Goal: Information Seeking & Learning: Learn about a topic

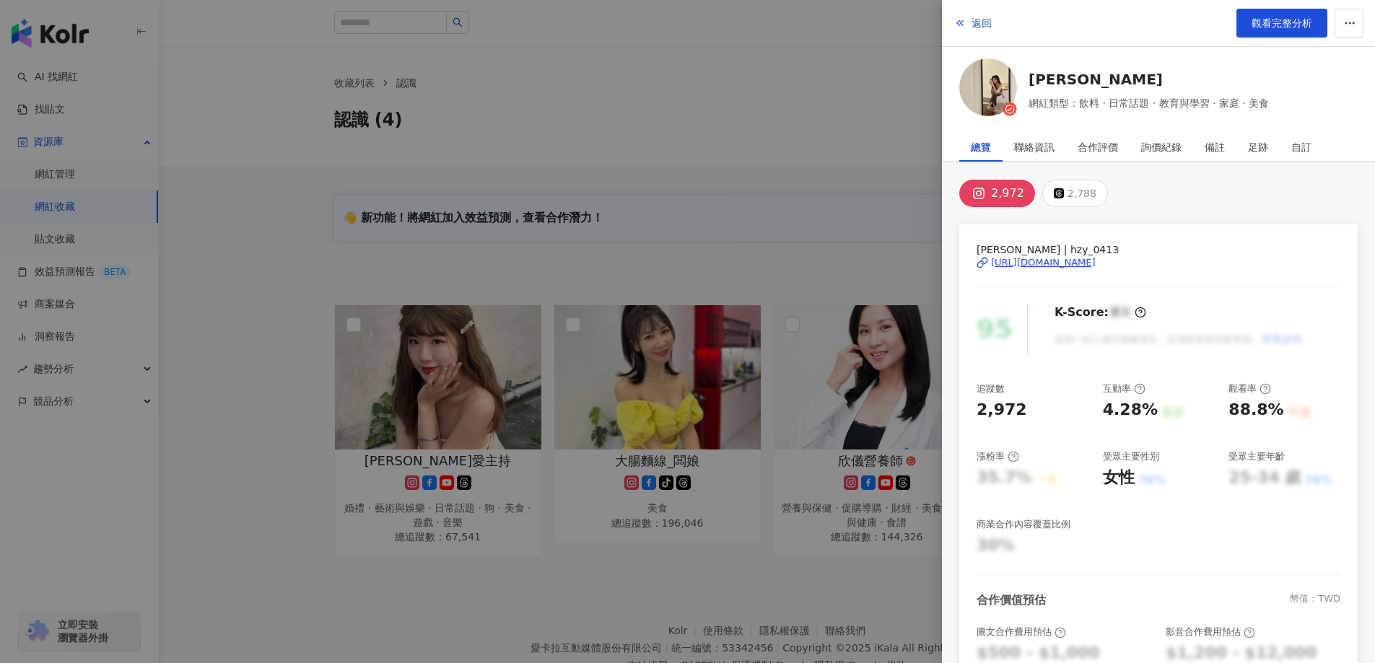
click at [822, 118] on div at bounding box center [687, 331] width 1375 height 663
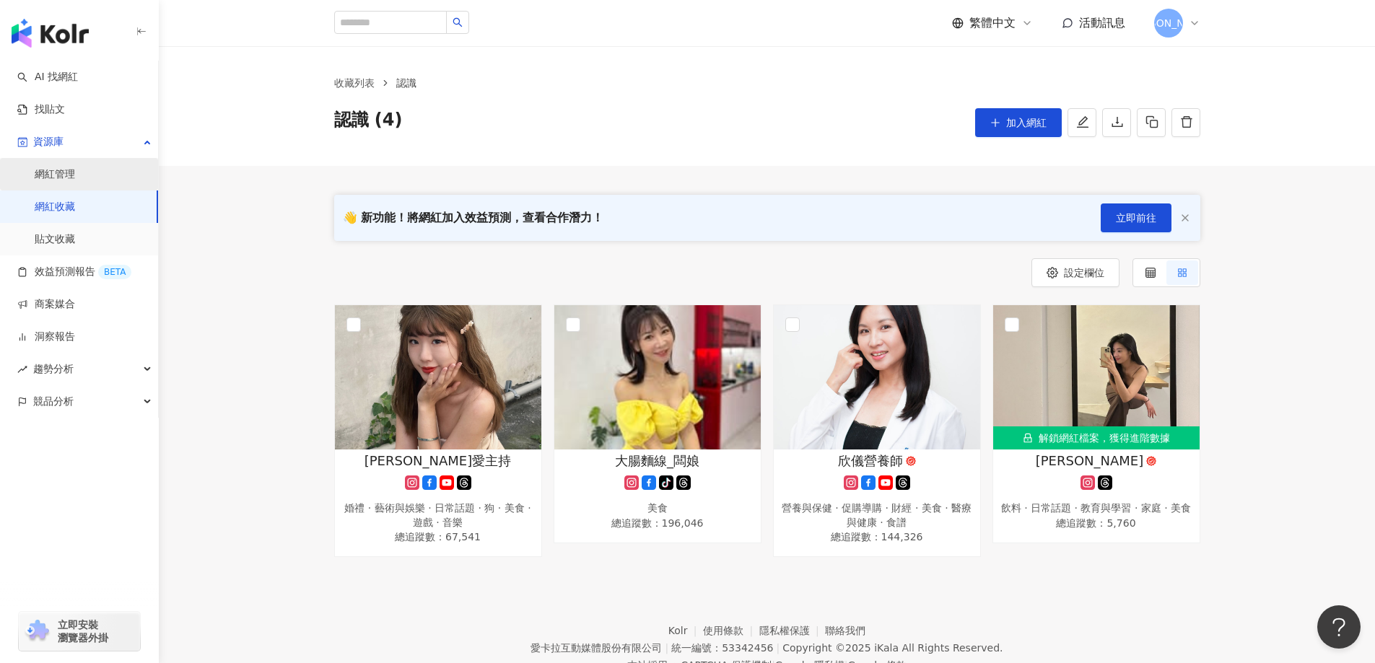
click at [75, 179] on link "網紅管理" at bounding box center [55, 174] width 40 height 14
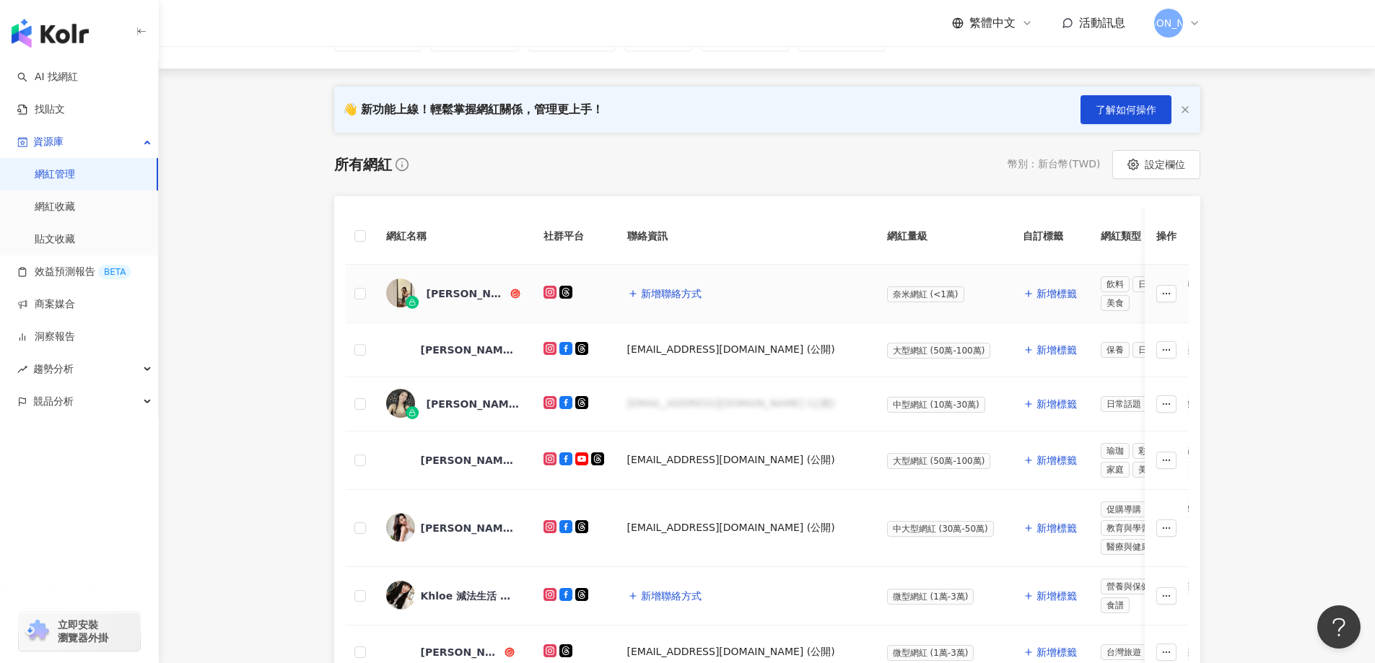
scroll to position [217, 0]
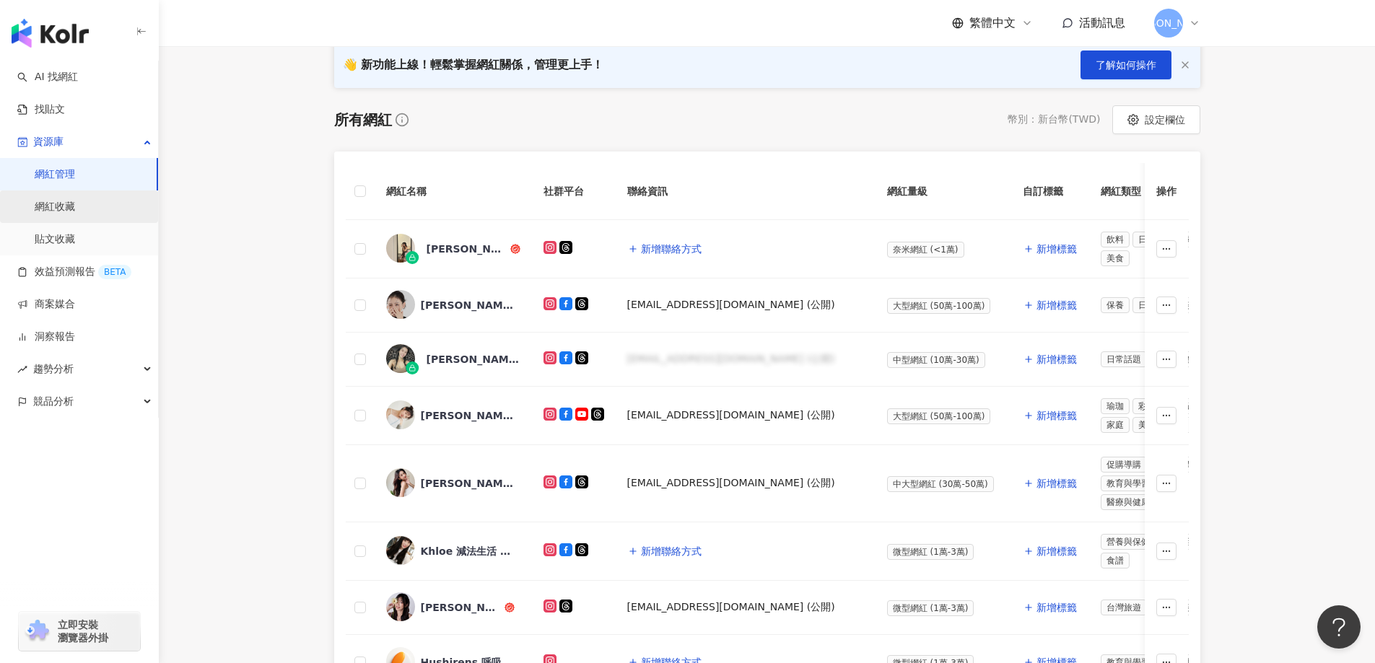
click at [53, 202] on link "網紅收藏" at bounding box center [55, 207] width 40 height 14
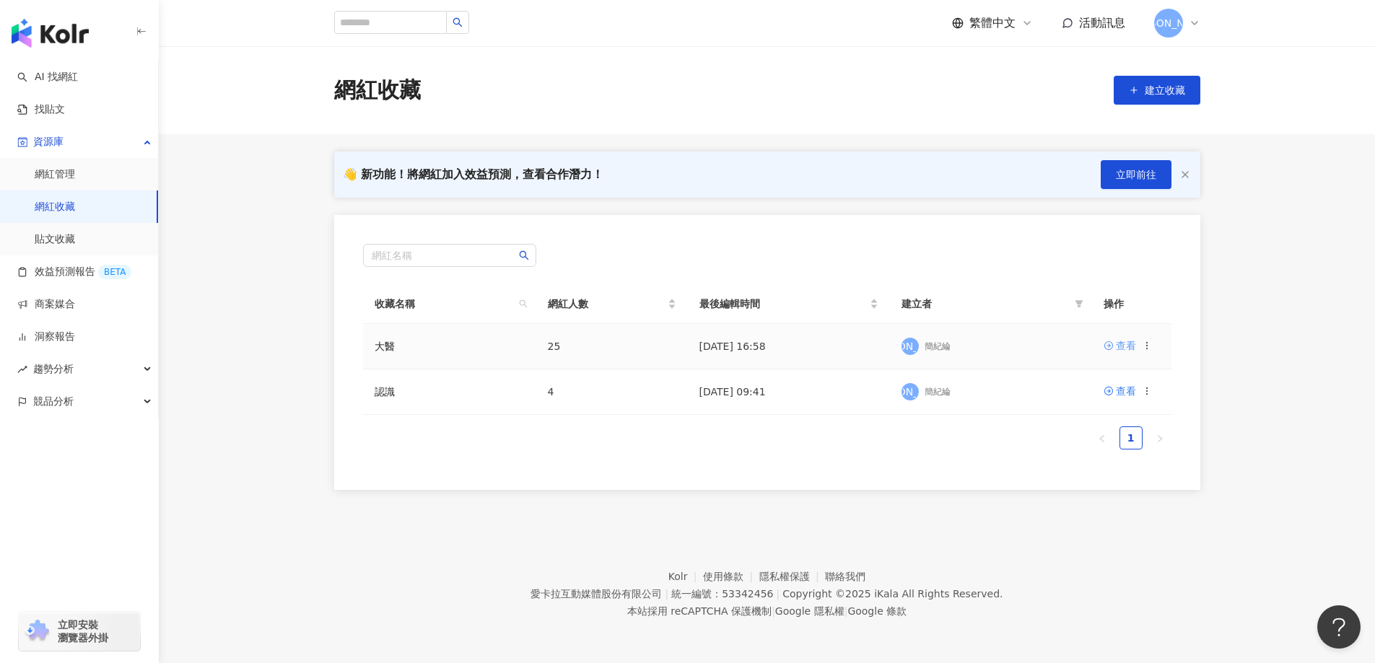
click at [1130, 344] on div "查看" at bounding box center [1126, 346] width 20 height 16
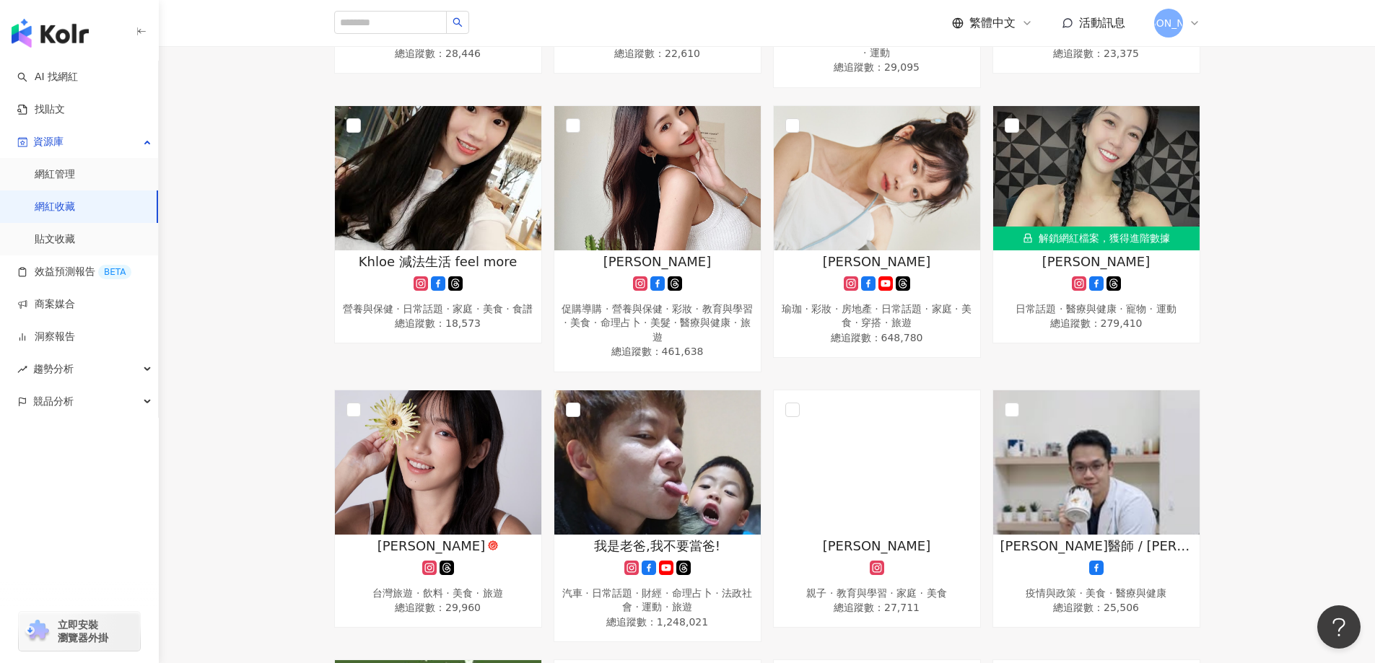
scroll to position [1029, 0]
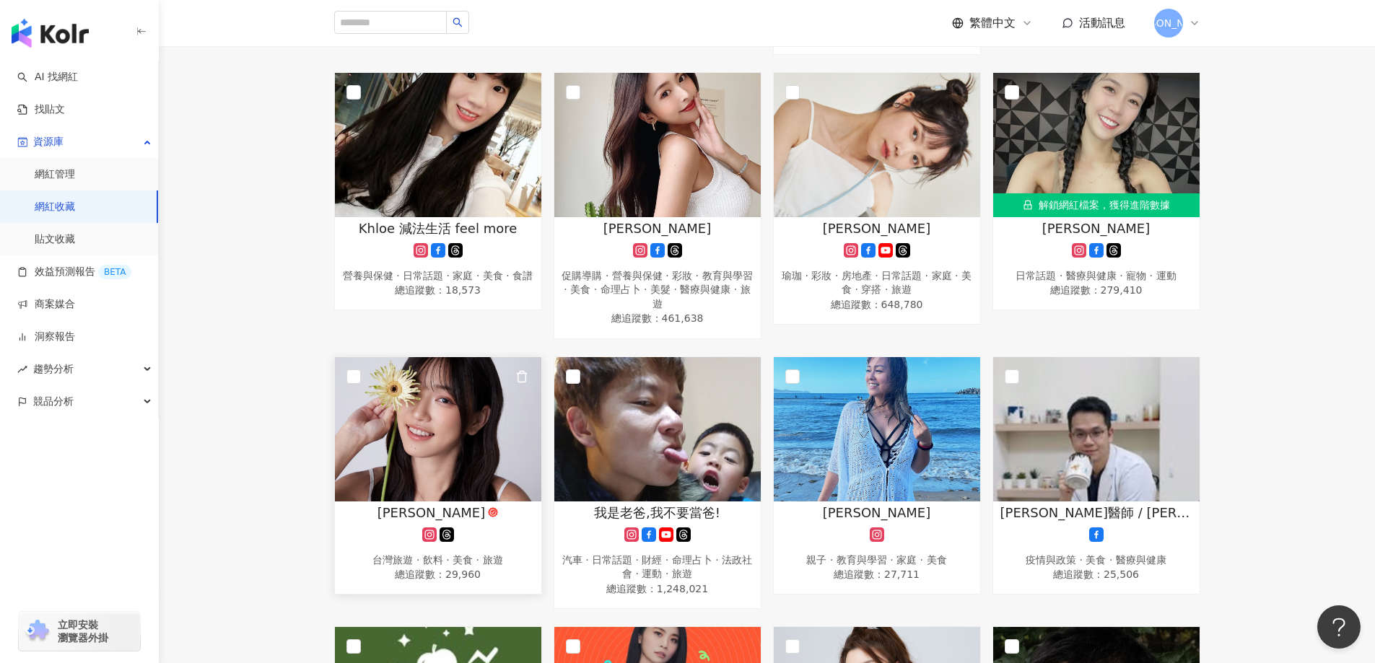
click at [457, 417] on img at bounding box center [438, 429] width 206 height 144
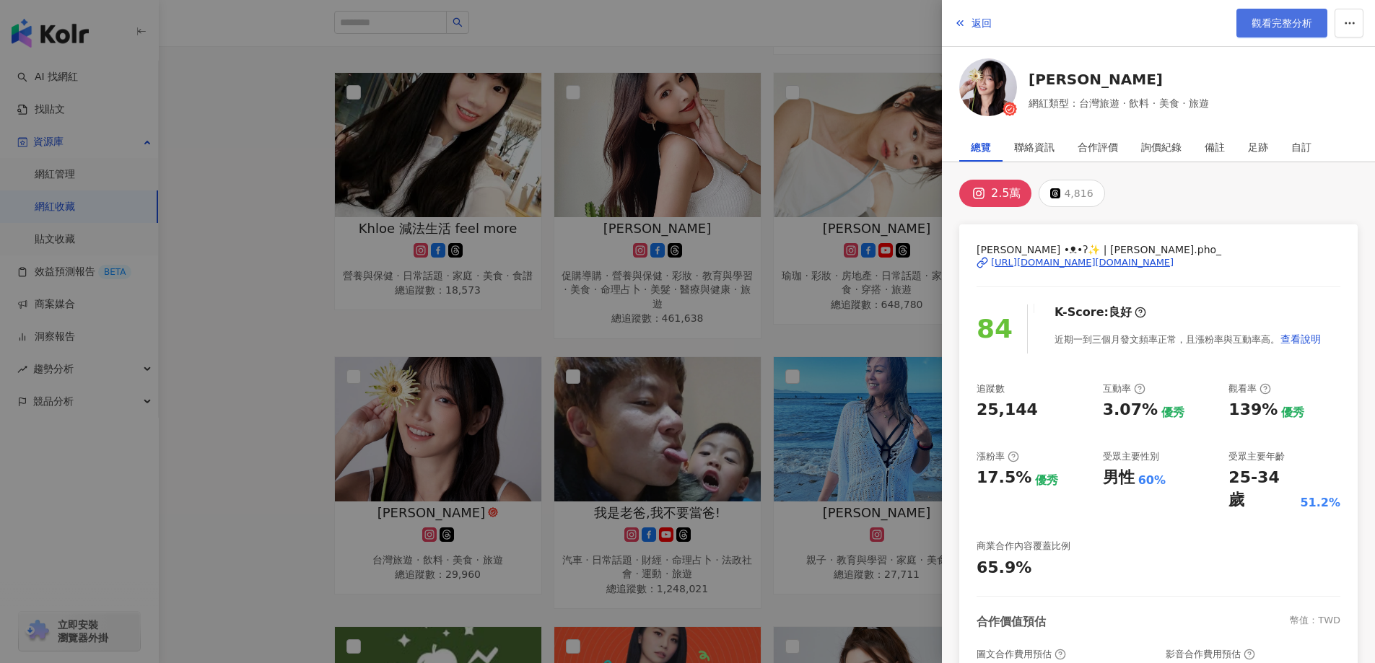
click at [1268, 30] on link "觀看完整分析" at bounding box center [1282, 23] width 91 height 29
click at [238, 229] on div at bounding box center [687, 331] width 1375 height 663
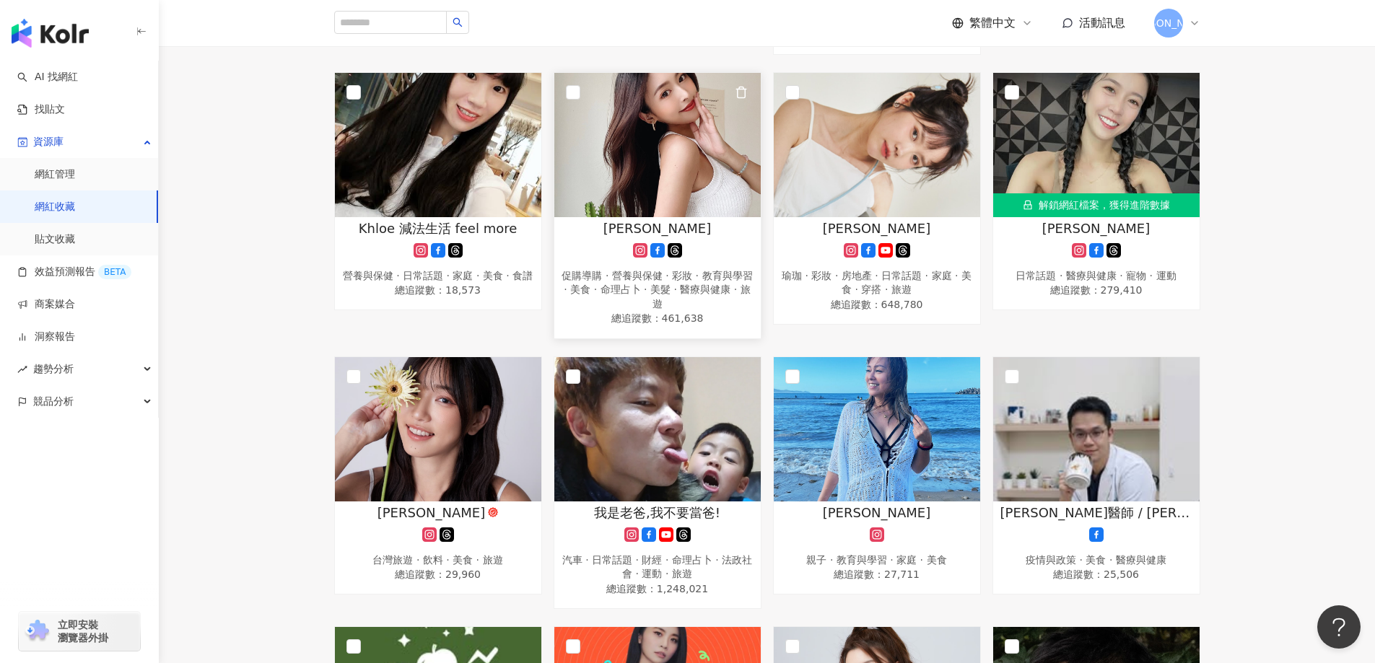
click at [668, 154] on img at bounding box center [657, 145] width 206 height 144
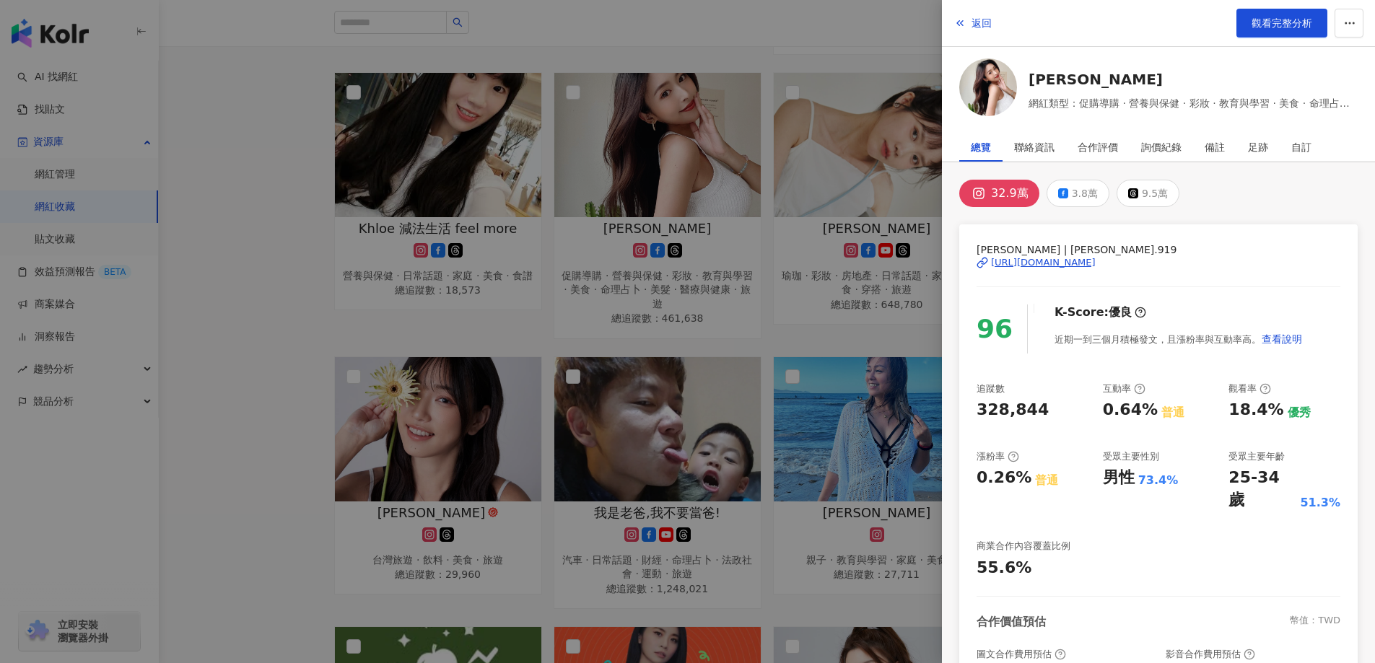
click at [1082, 262] on div "https://www.instagram.com/nikki.919/" at bounding box center [1043, 262] width 105 height 13
click at [1268, 25] on span "觀看完整分析" at bounding box center [1282, 23] width 61 height 12
click at [230, 289] on div at bounding box center [687, 331] width 1375 height 663
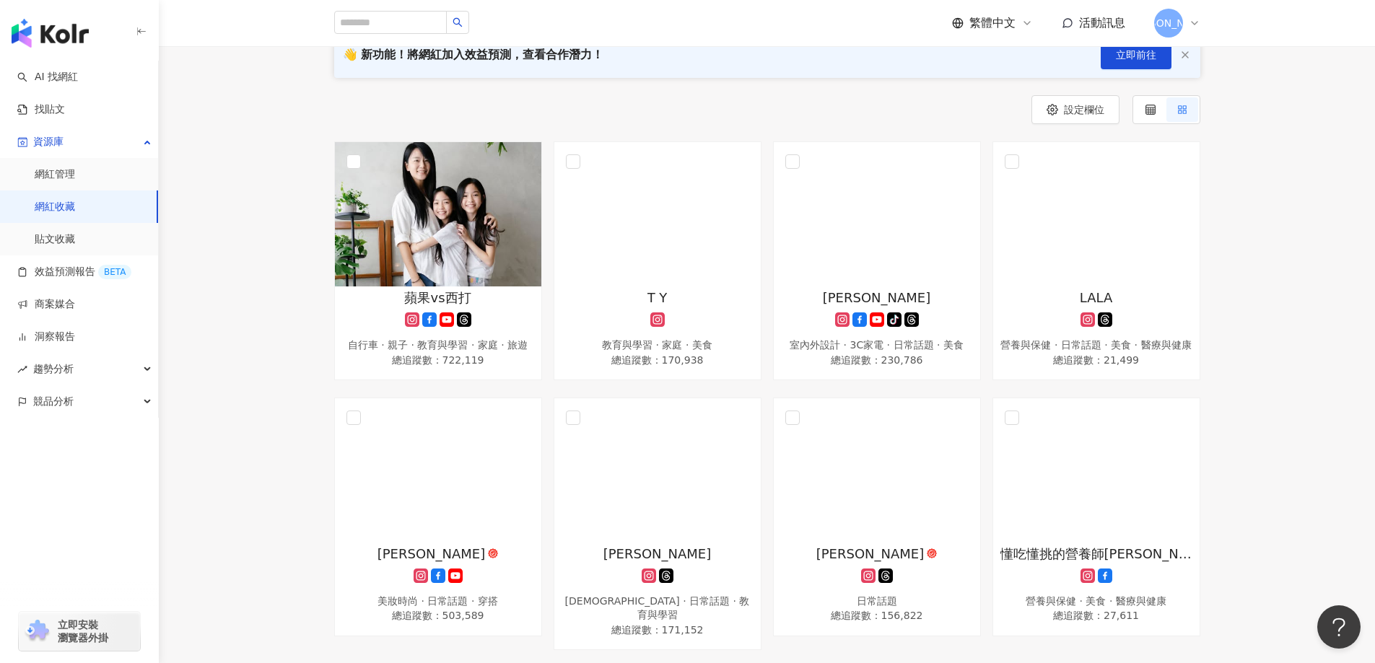
scroll to position [0, 0]
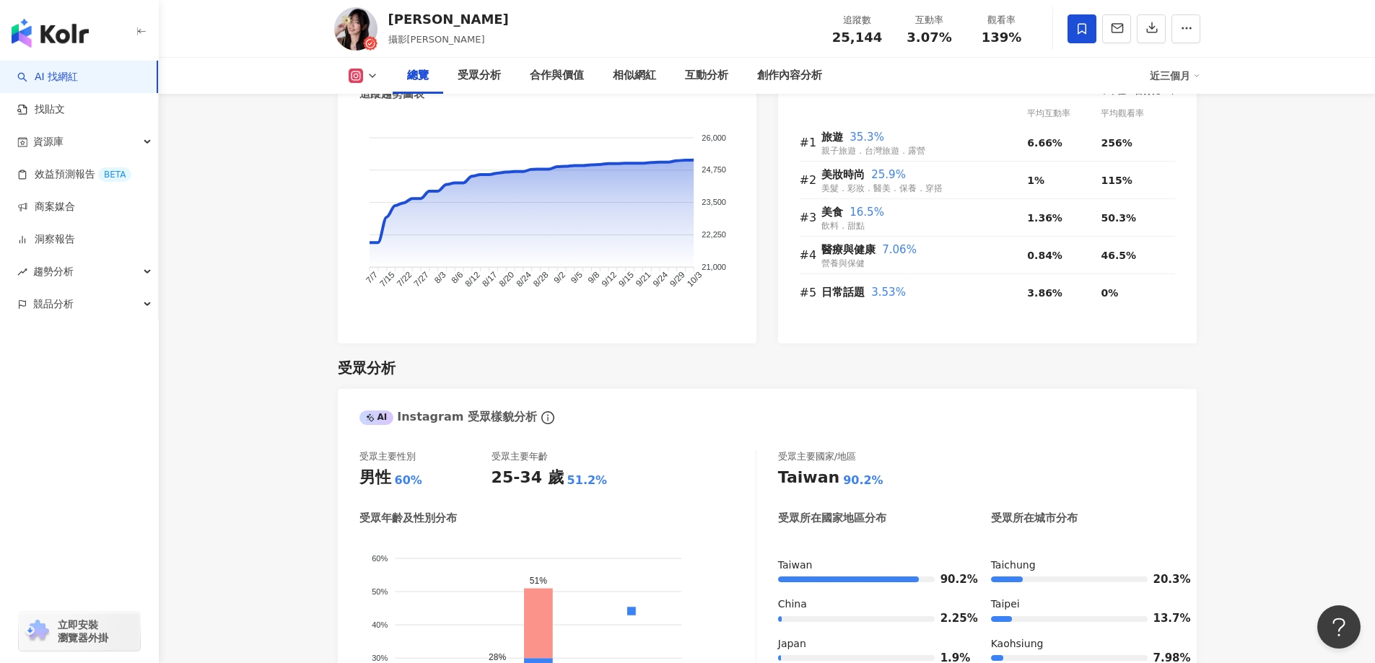
scroll to position [938, 0]
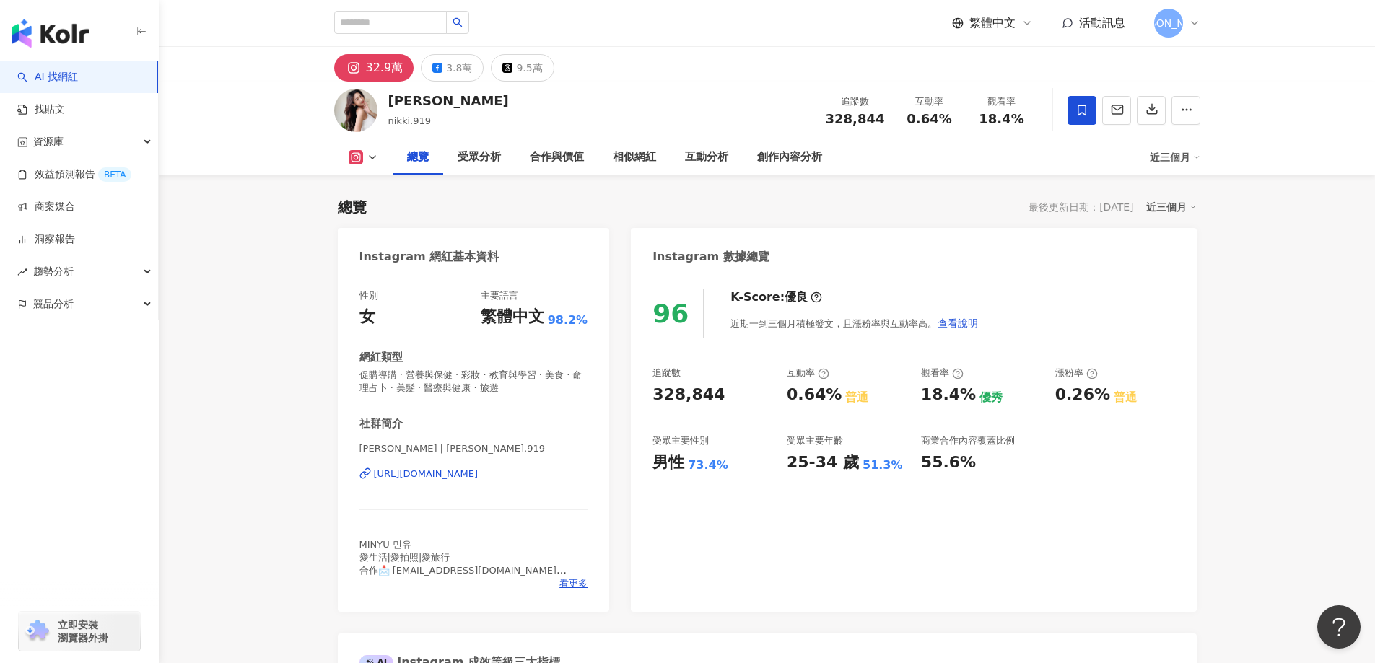
click at [467, 472] on div "https://www.instagram.com/nikki.919/" at bounding box center [426, 474] width 105 height 13
click at [69, 75] on link "AI 找網紅" at bounding box center [47, 77] width 61 height 14
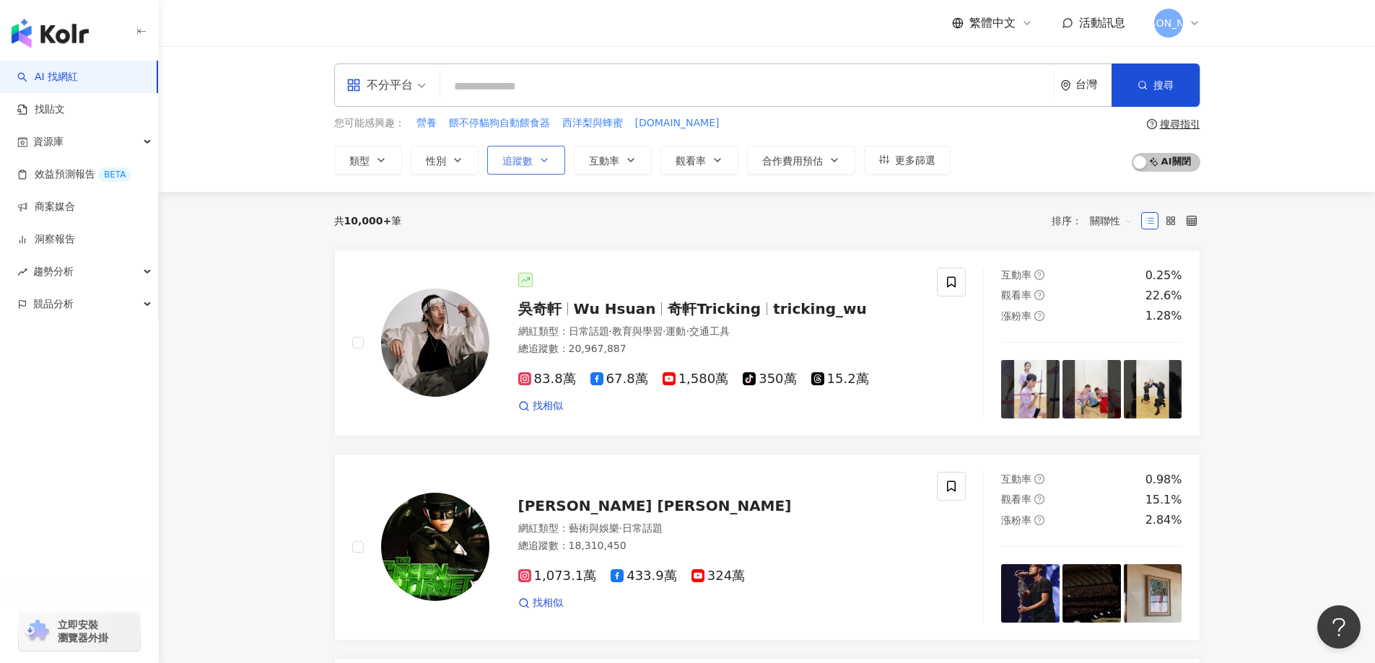
click at [552, 165] on button "追蹤數" at bounding box center [526, 160] width 78 height 29
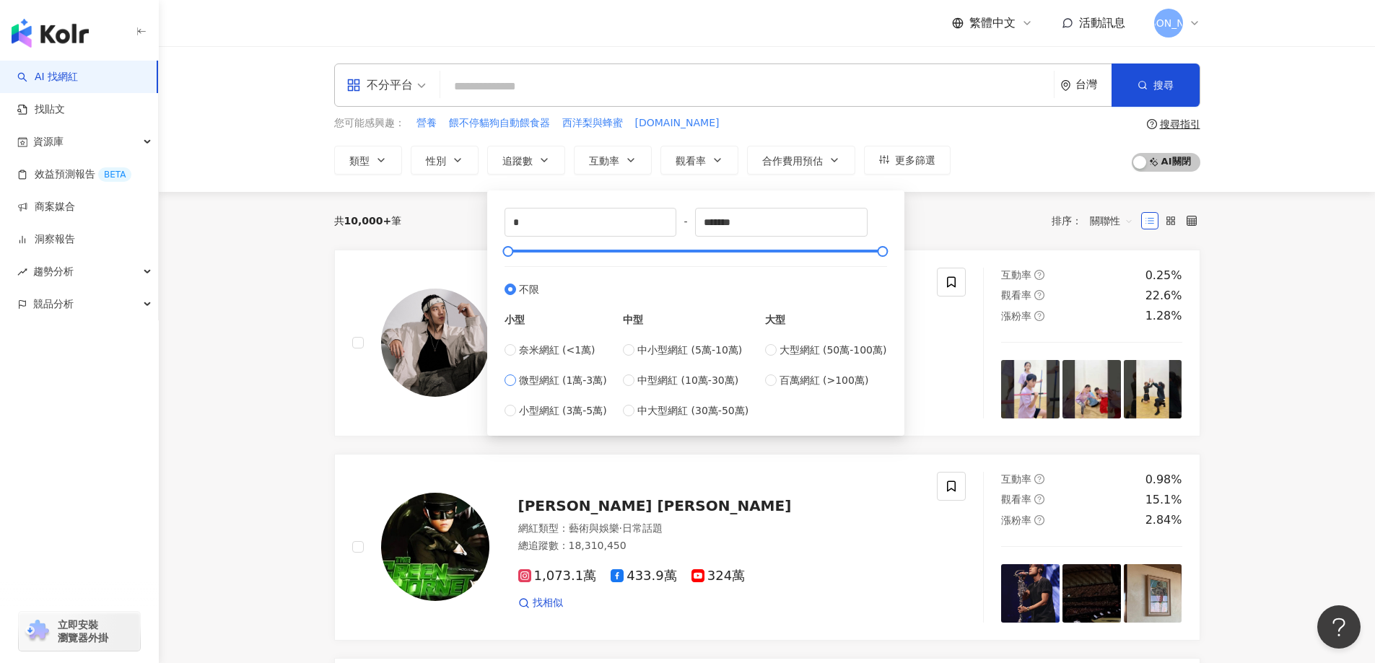
click at [573, 388] on span "微型網紅 (1萬-3萬)" at bounding box center [563, 381] width 88 height 16
type input "*****"
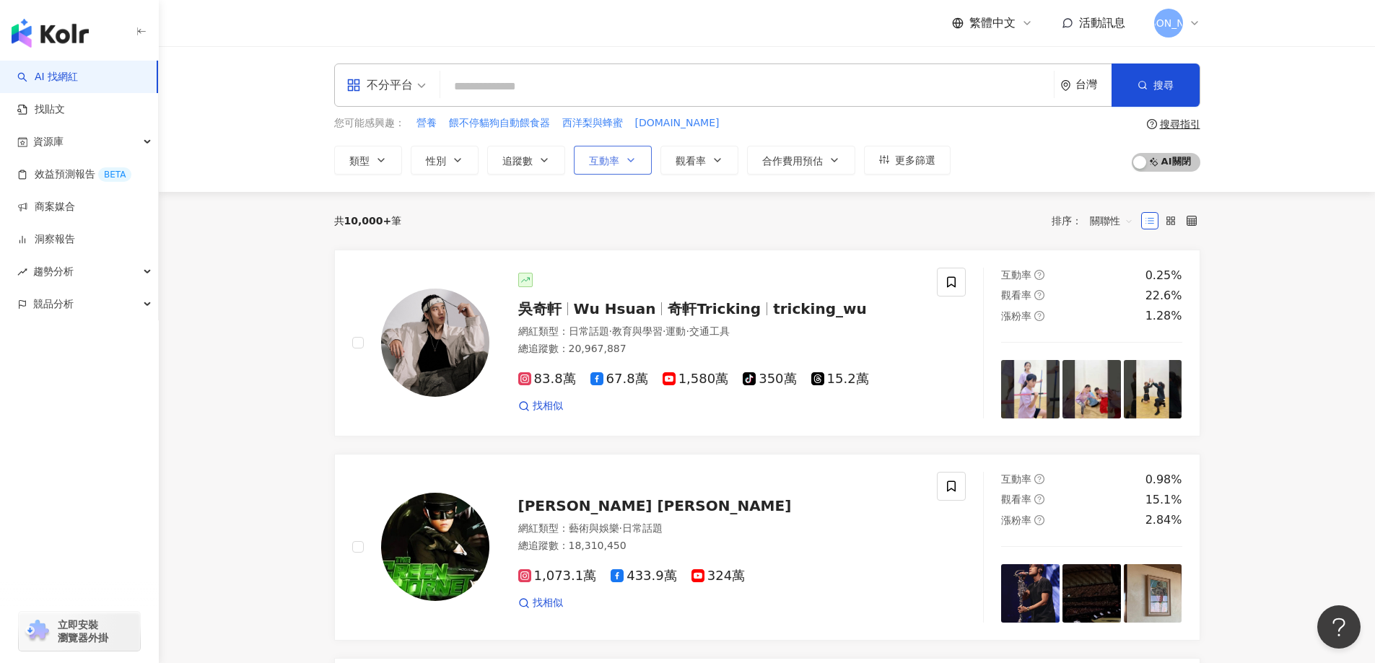
click at [598, 159] on span "互動率" at bounding box center [604, 161] width 30 height 12
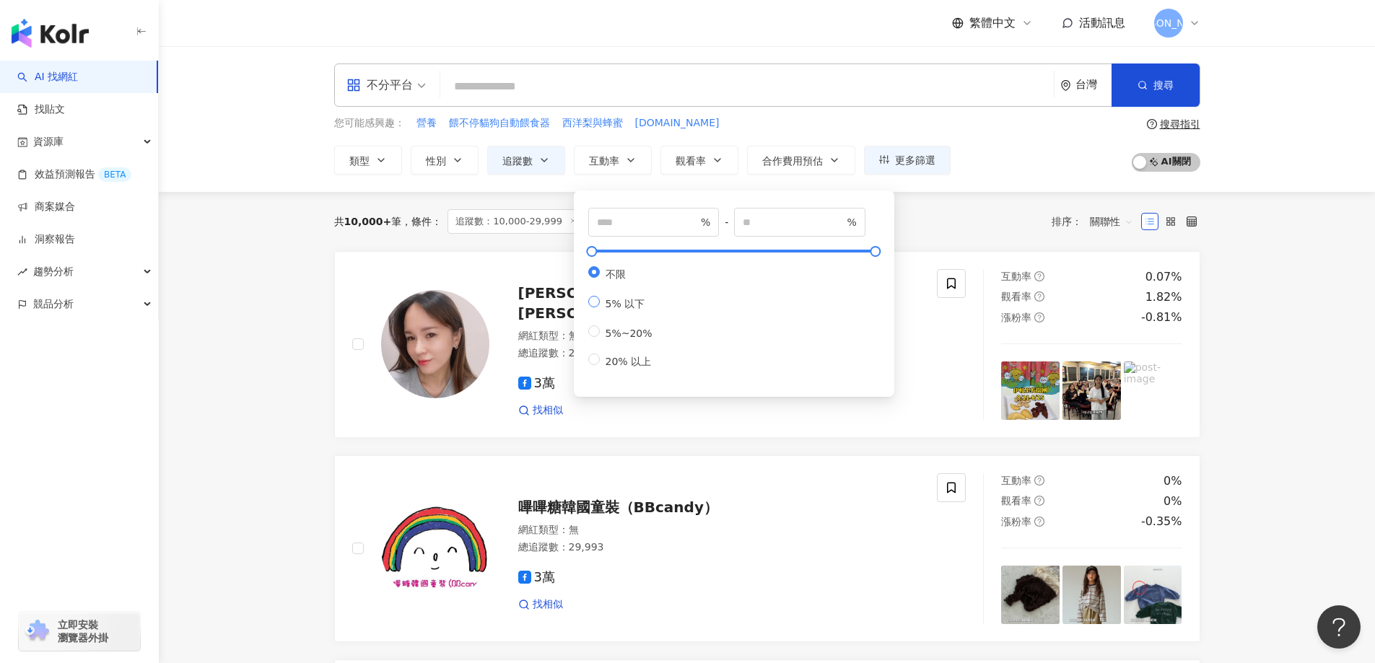
type input "*"
type input "**"
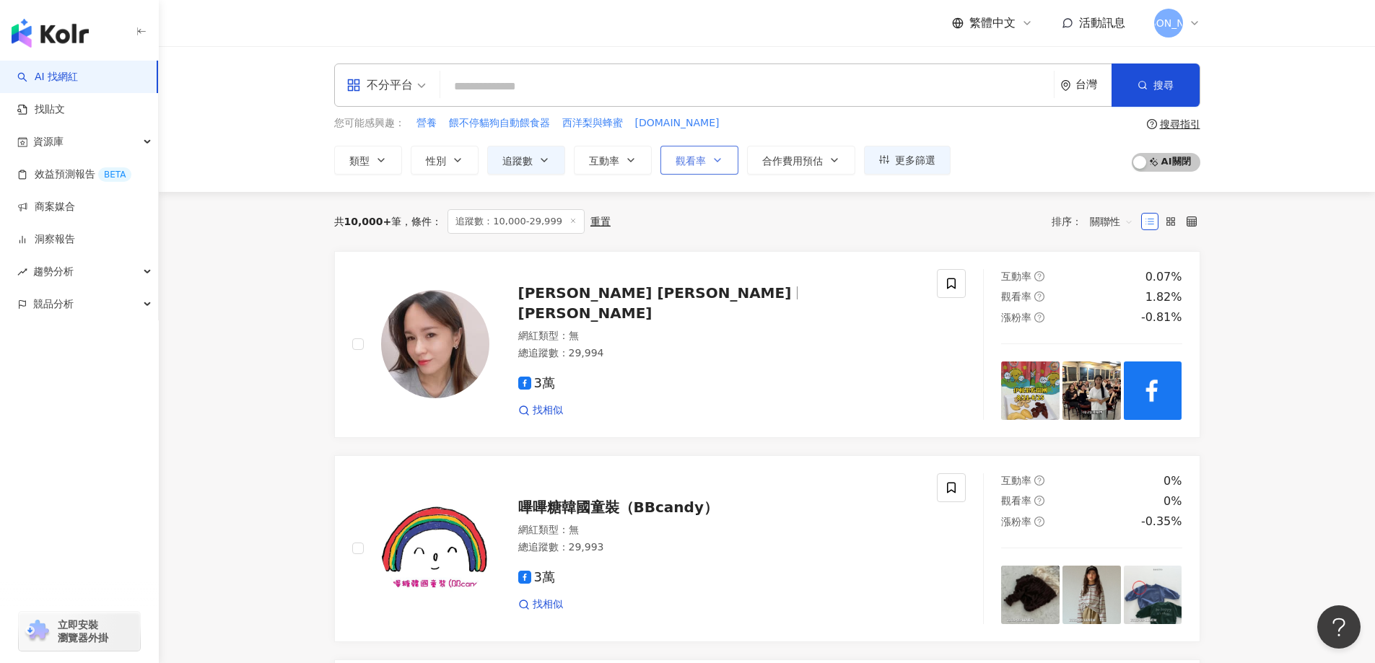
click at [696, 161] on span "觀看率" at bounding box center [691, 161] width 30 height 12
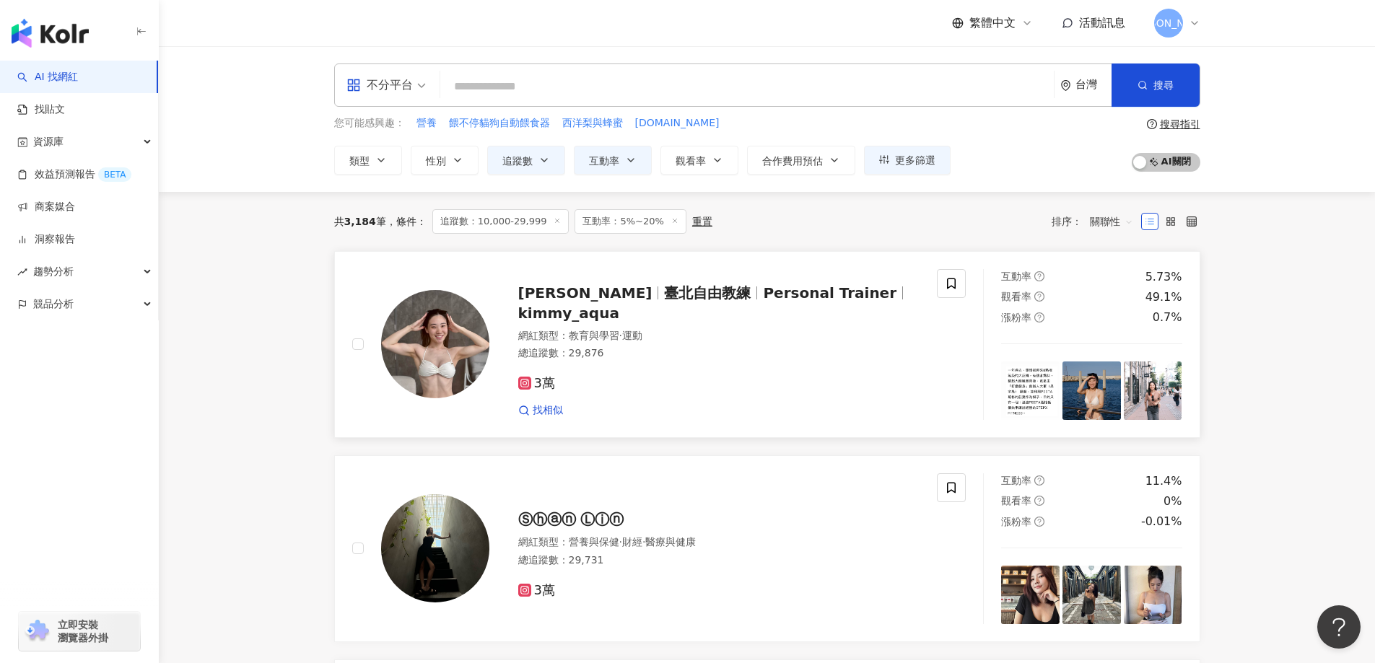
click at [664, 298] on span "臺北自由教練" at bounding box center [707, 292] width 87 height 17
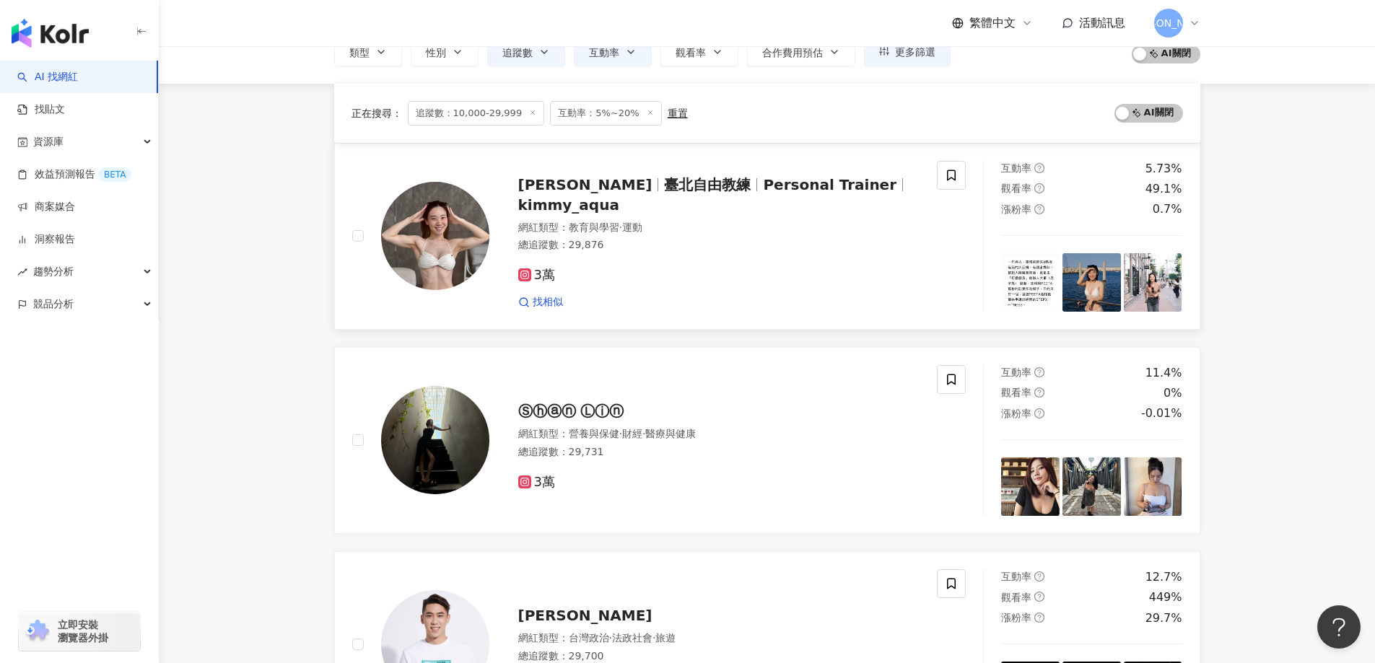
scroll to position [289, 0]
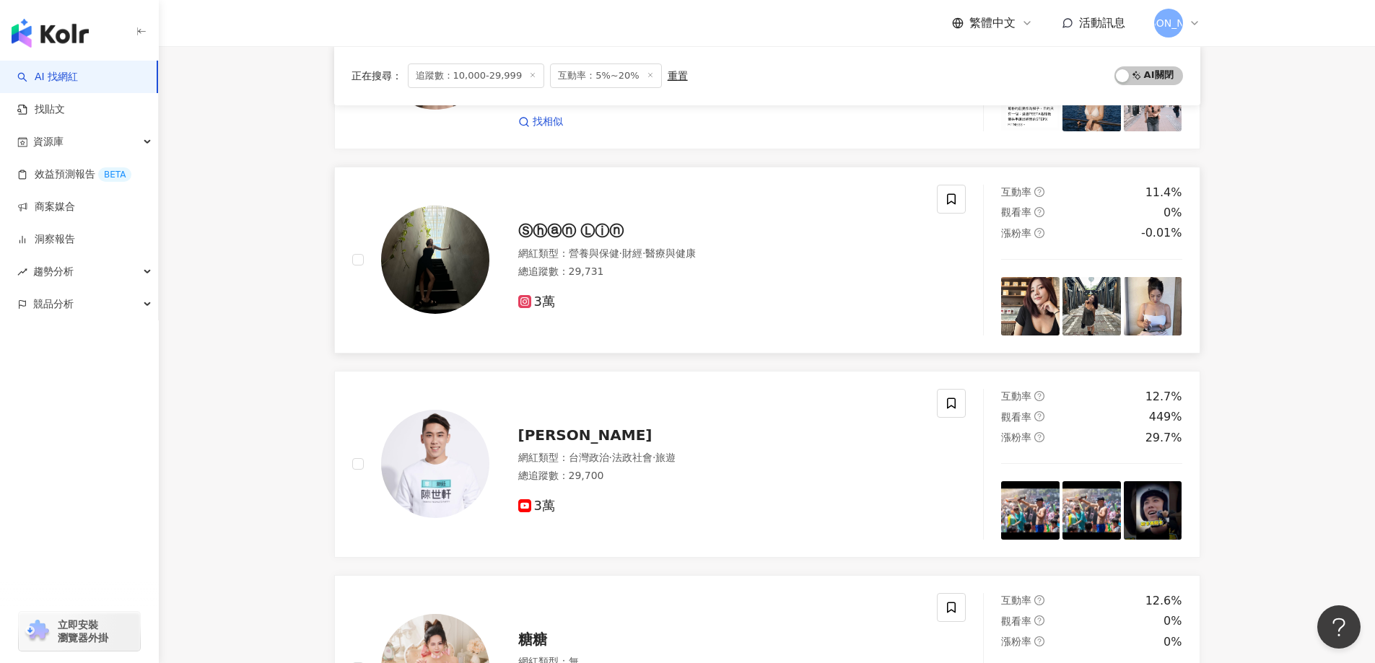
click at [448, 268] on img at bounding box center [435, 260] width 108 height 108
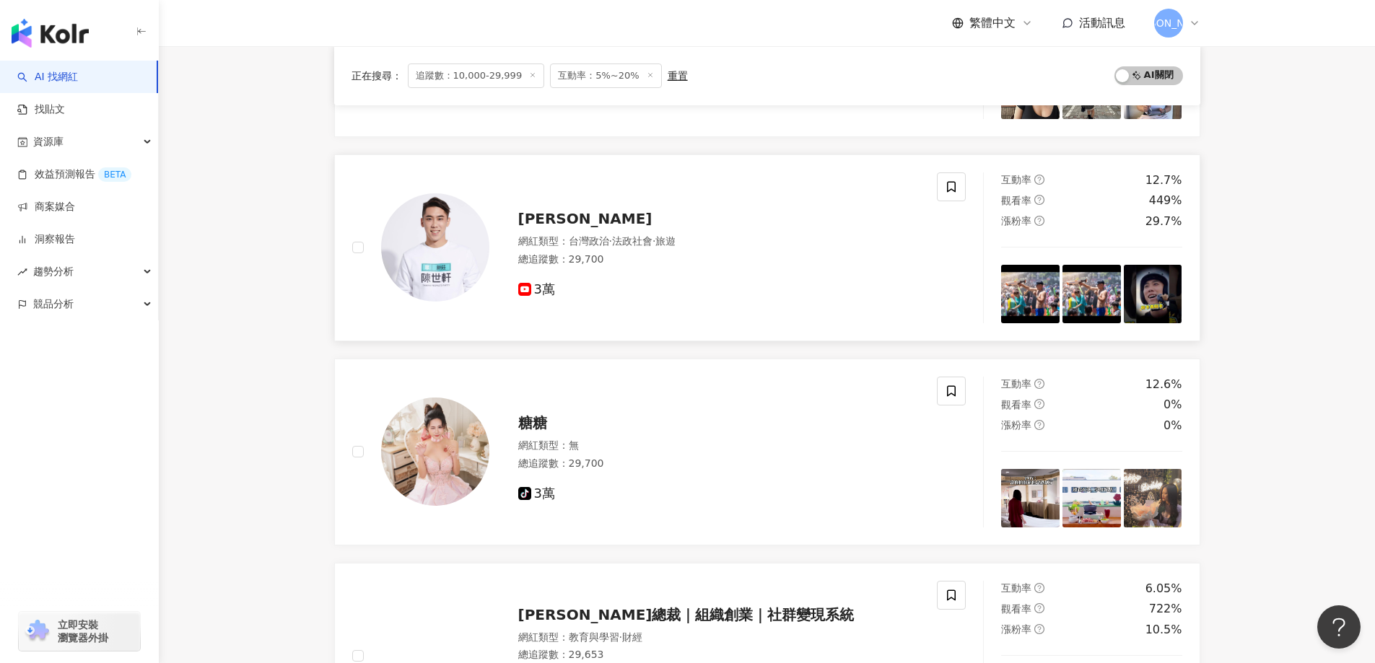
scroll to position [578, 0]
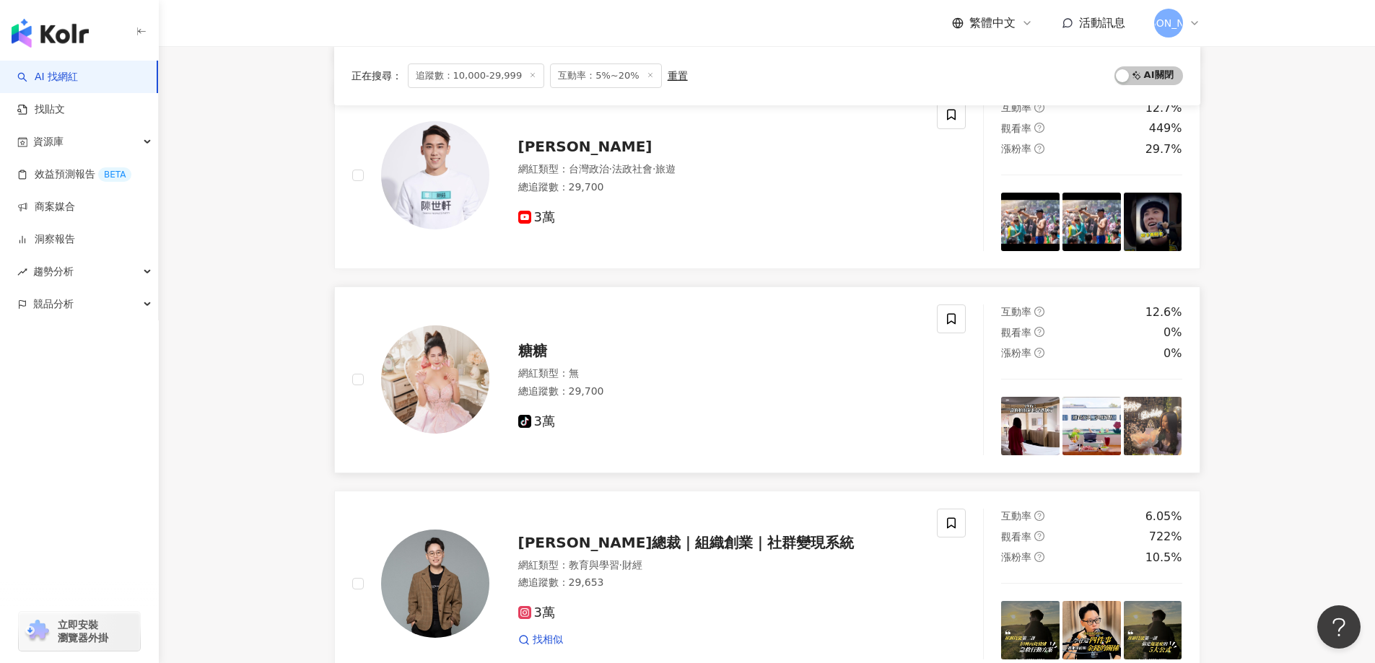
click at [541, 354] on span "糖糖" at bounding box center [532, 350] width 29 height 17
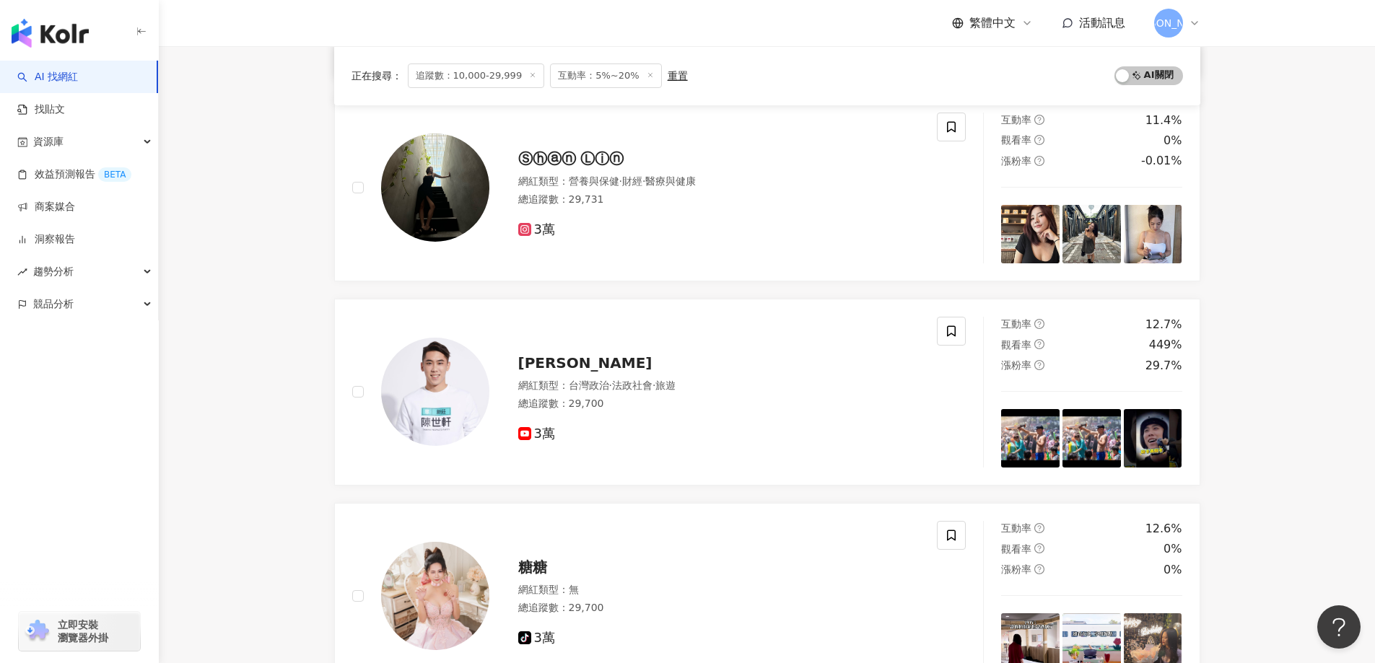
scroll to position [0, 0]
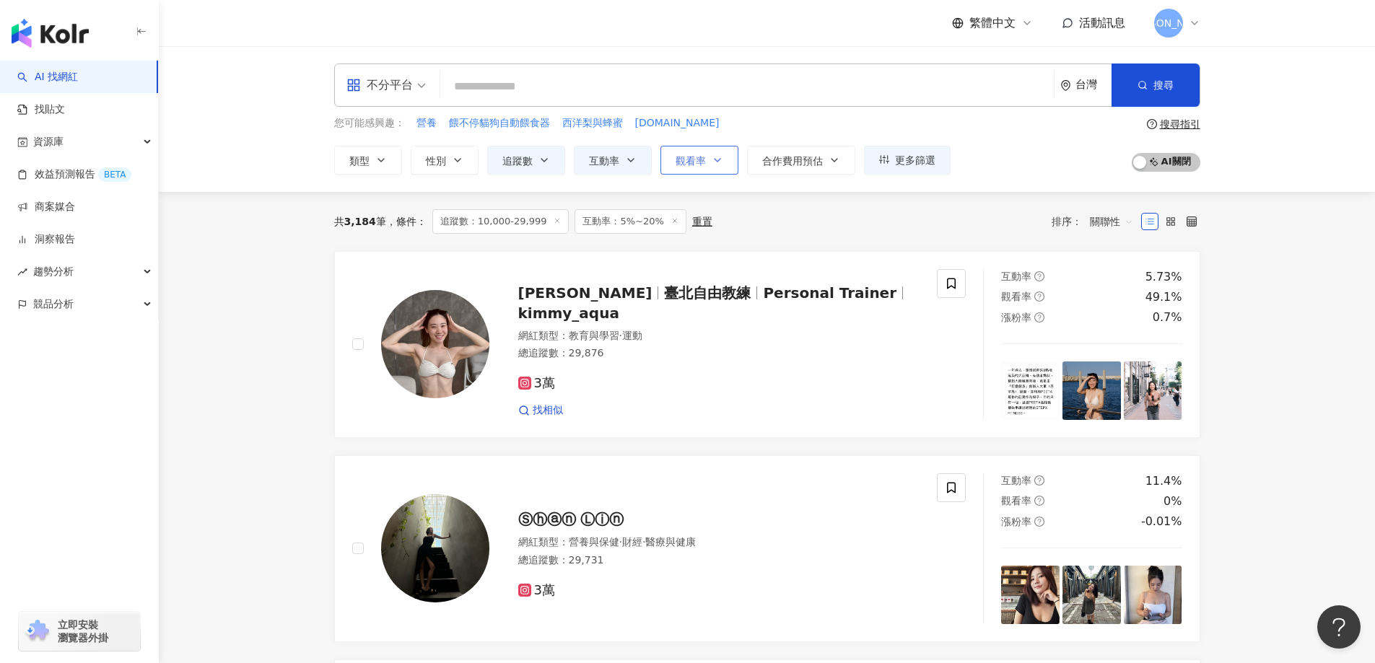
click at [690, 166] on span "觀看率" at bounding box center [691, 161] width 30 height 12
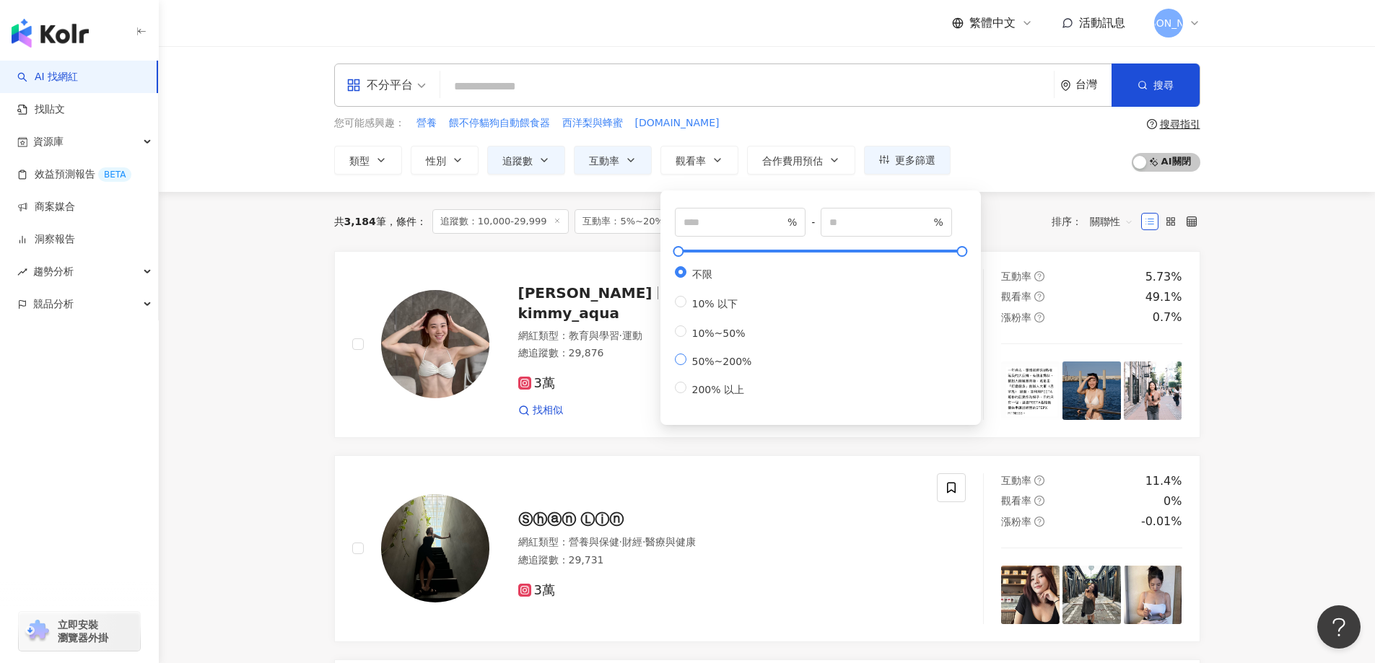
type input "**"
type input "***"
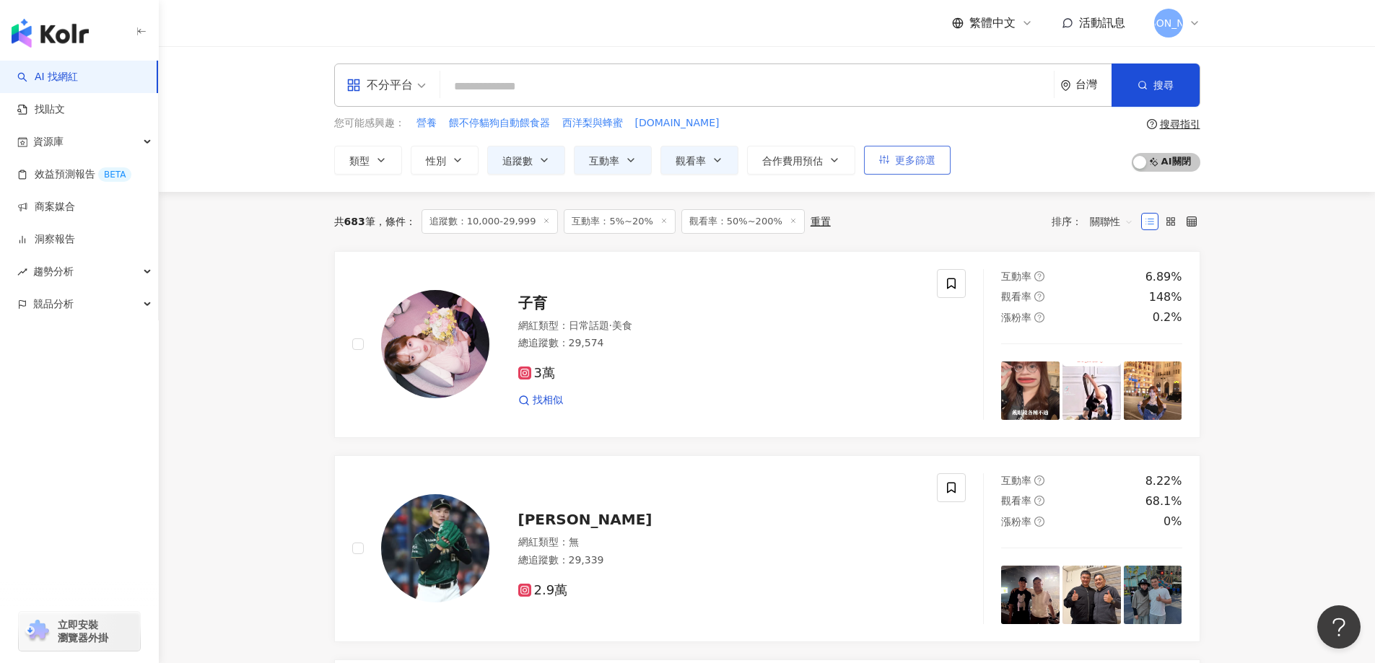
click at [916, 160] on span "更多篩選" at bounding box center [915, 160] width 40 height 12
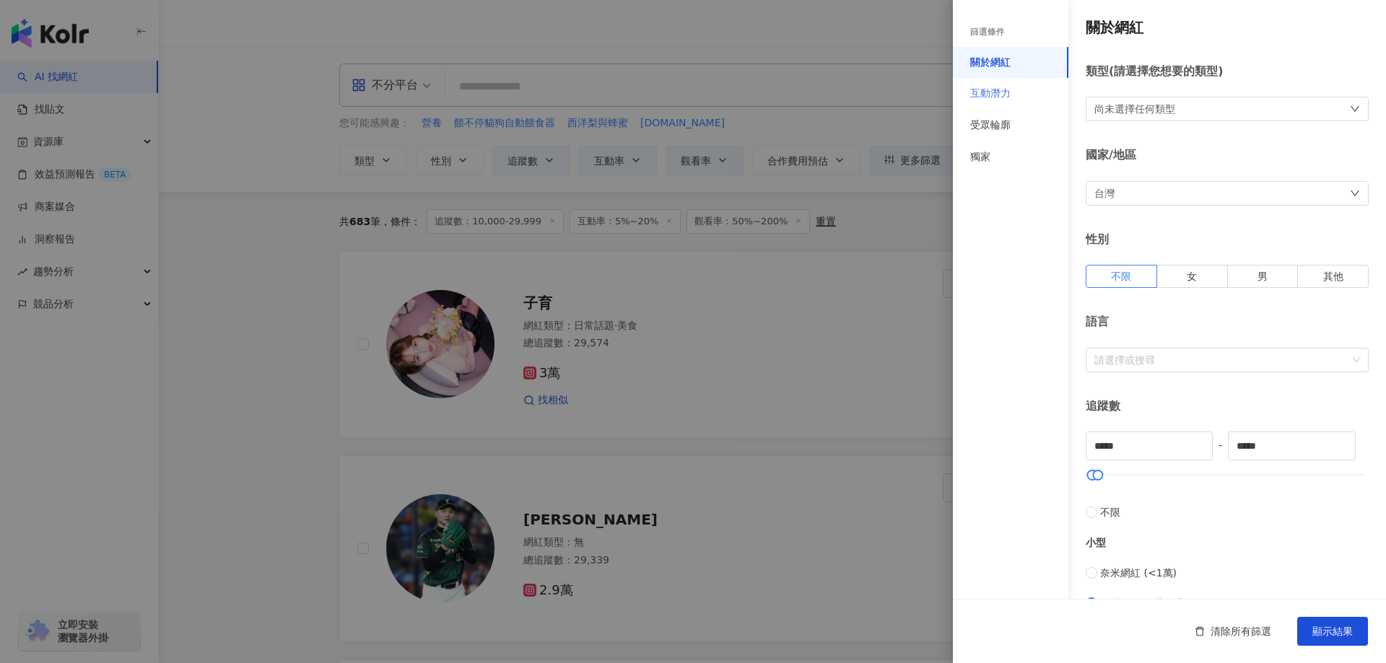
click at [1013, 94] on div "互動潛力" at bounding box center [1011, 94] width 116 height 32
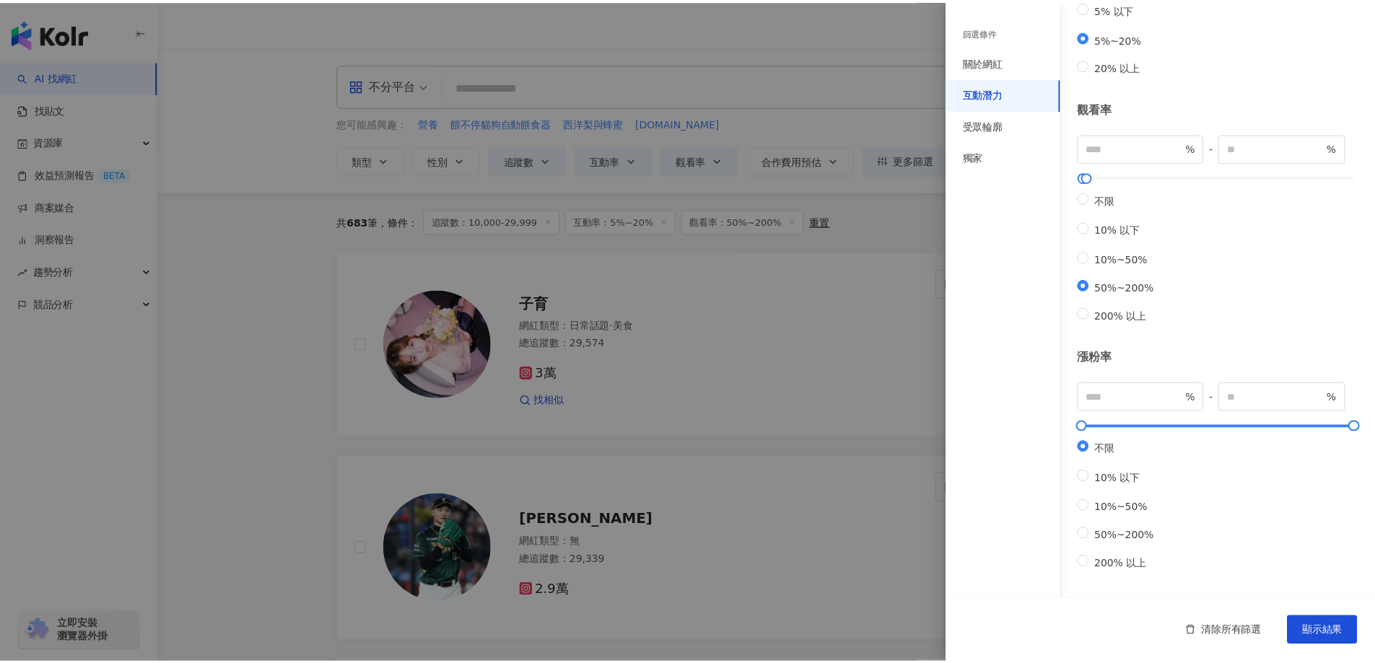
scroll to position [305, 0]
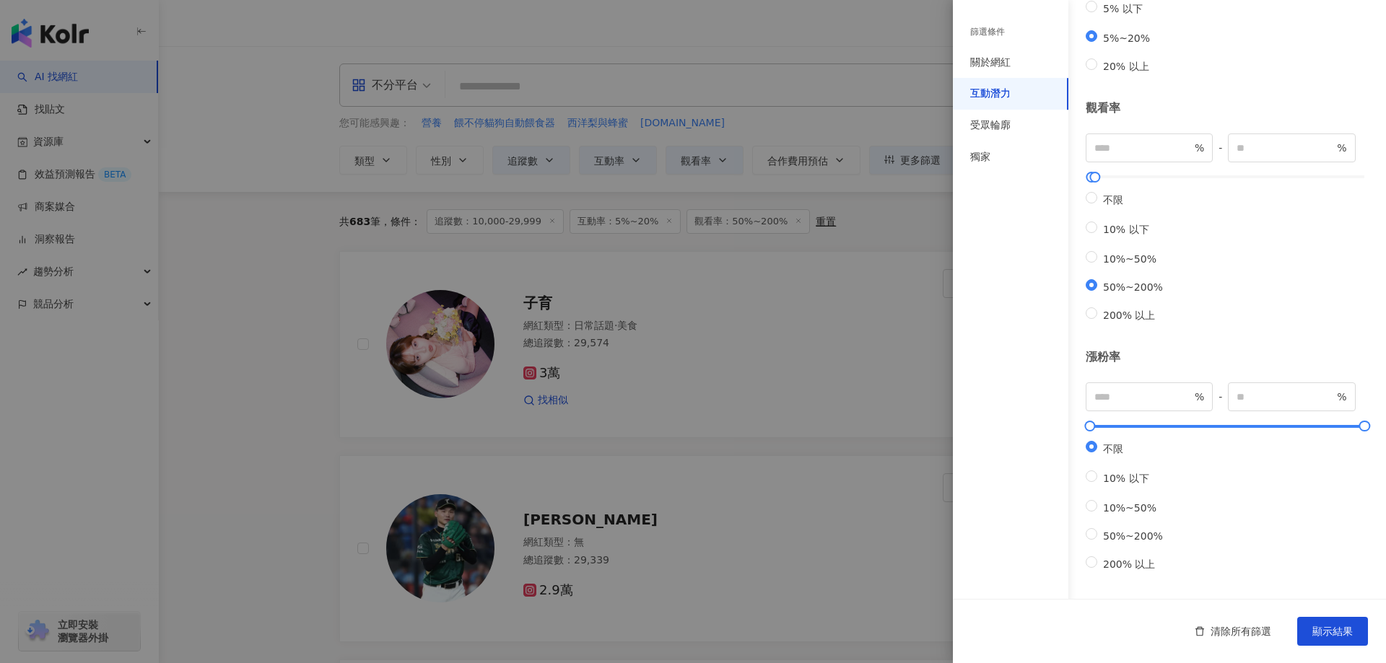
click at [871, 210] on div at bounding box center [693, 331] width 1386 height 663
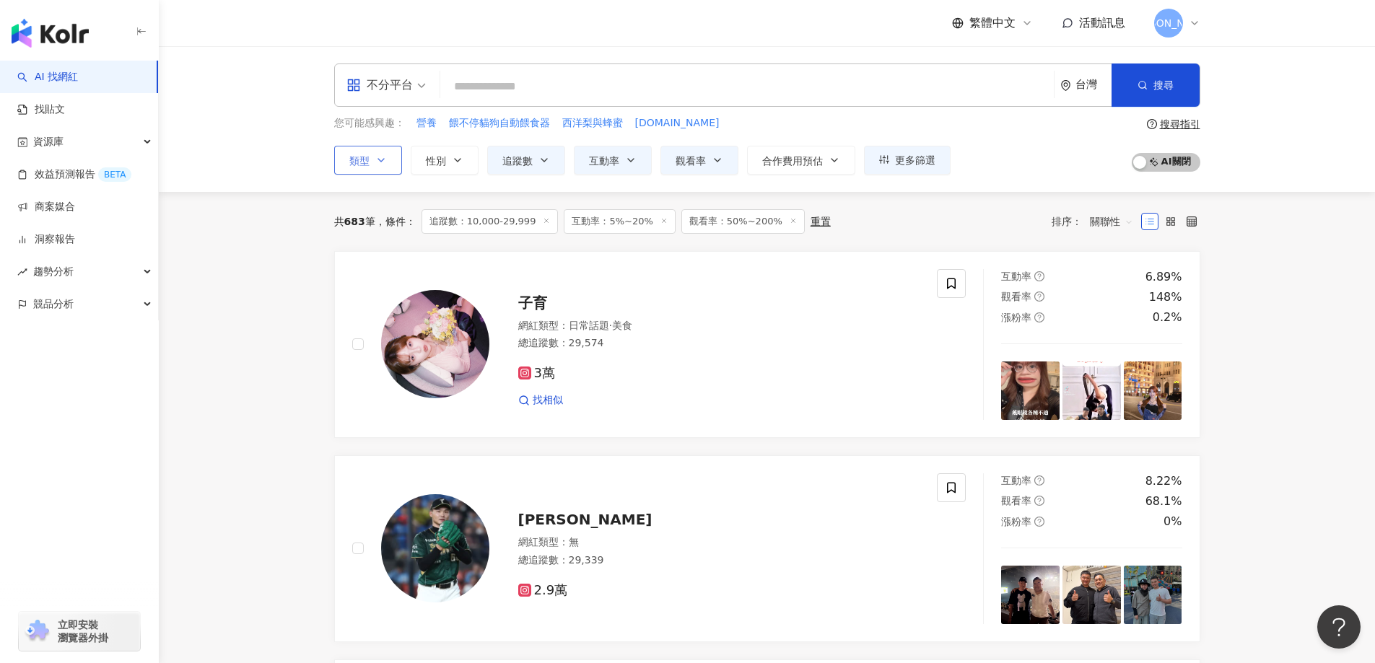
click at [373, 162] on button "類型" at bounding box center [368, 160] width 68 height 29
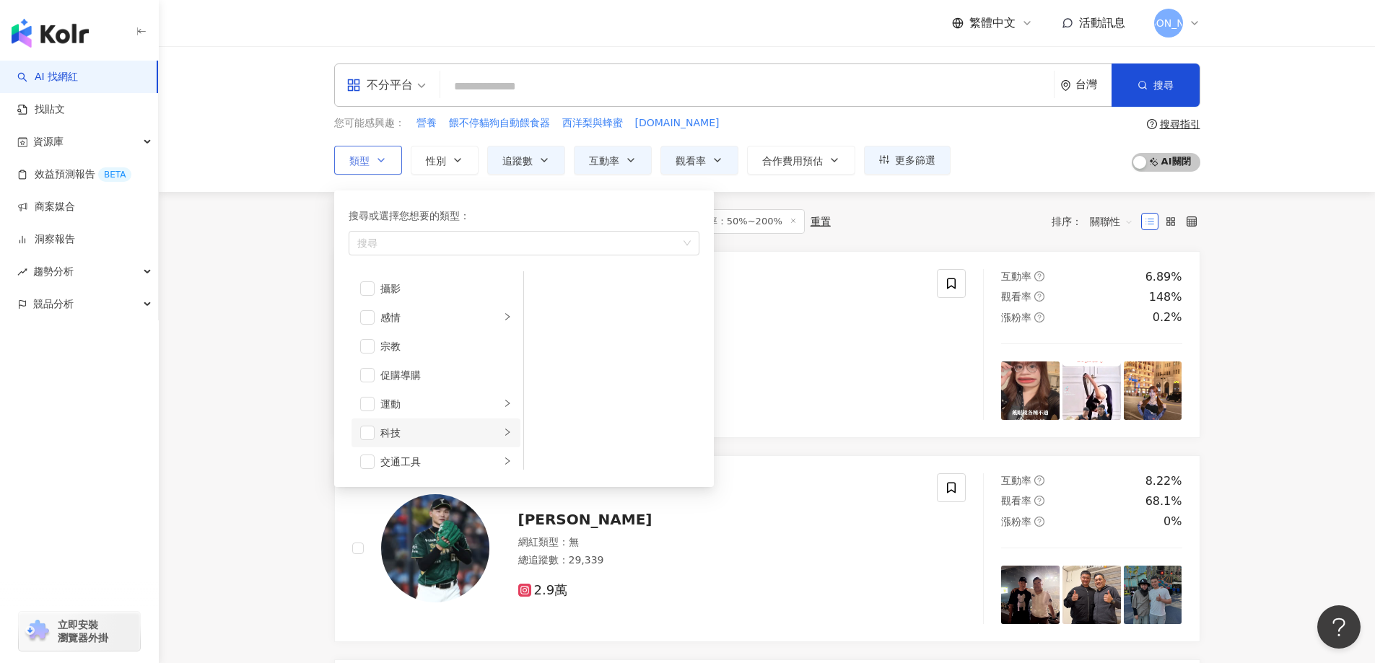
scroll to position [361, 0]
click at [365, 305] on span "button" at bounding box center [367, 303] width 14 height 14
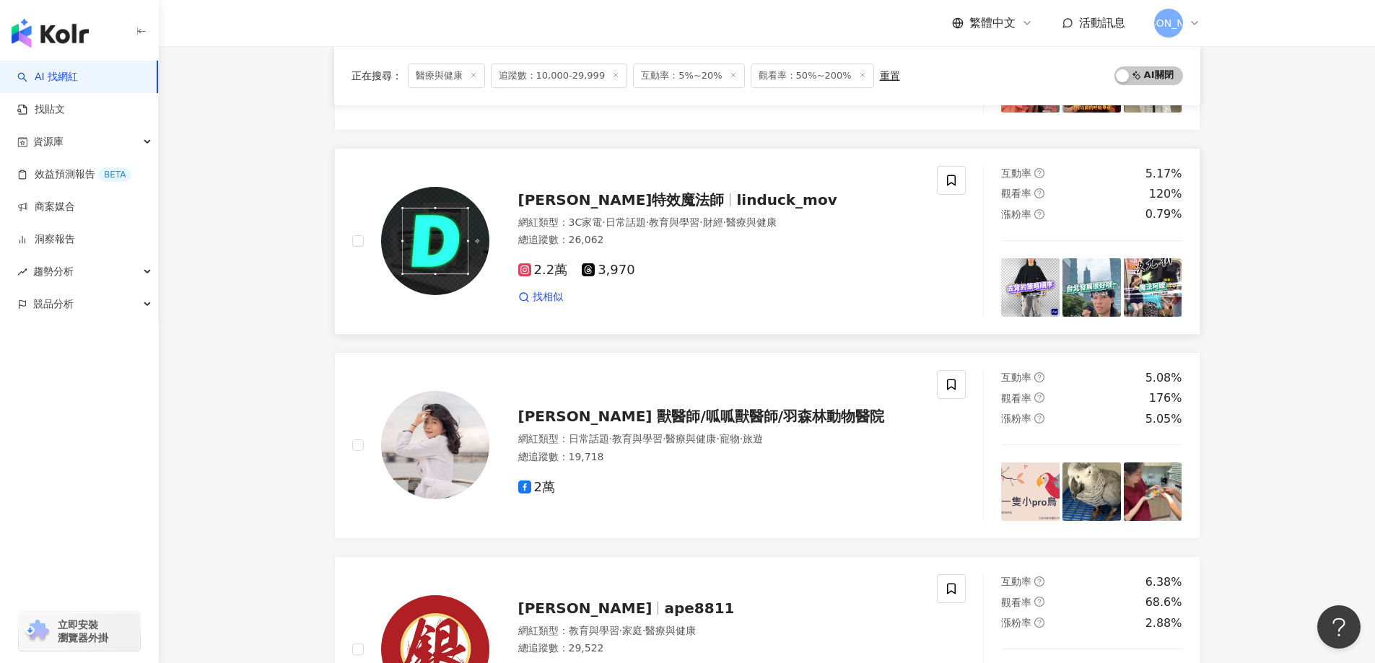
scroll to position [217, 0]
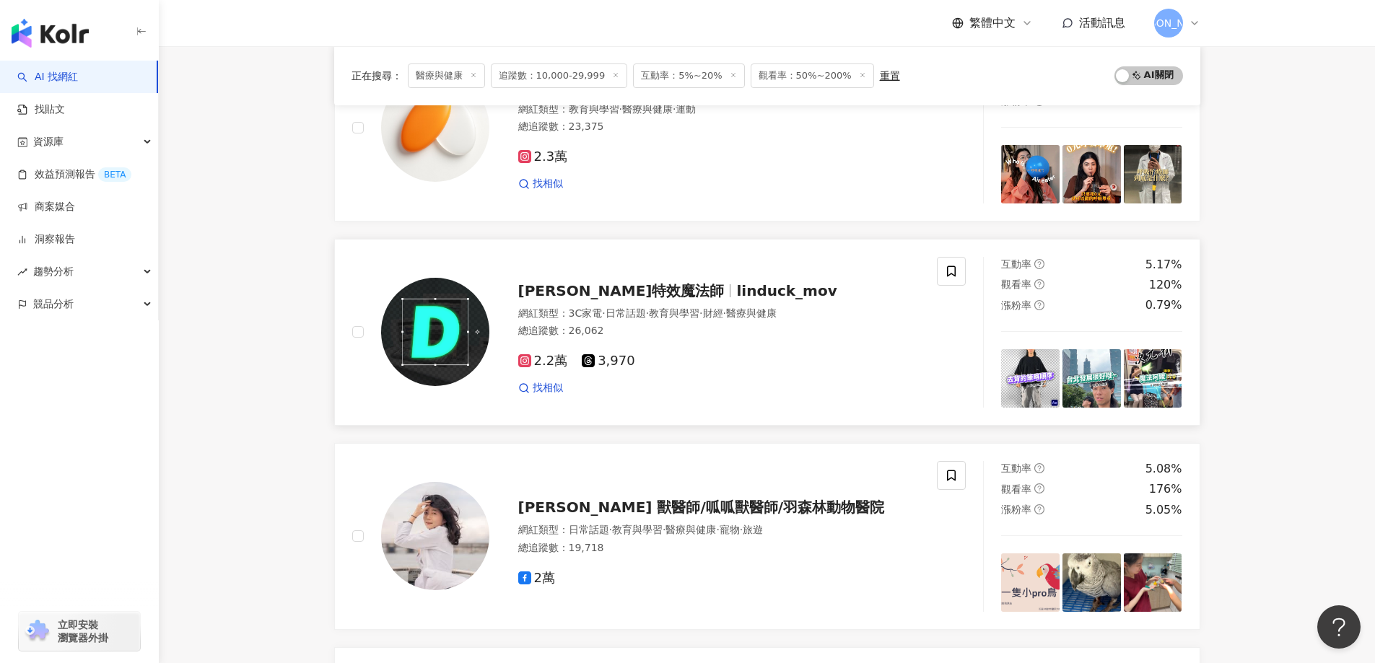
click at [593, 297] on span "林鴨子特效魔法師" at bounding box center [621, 290] width 206 height 17
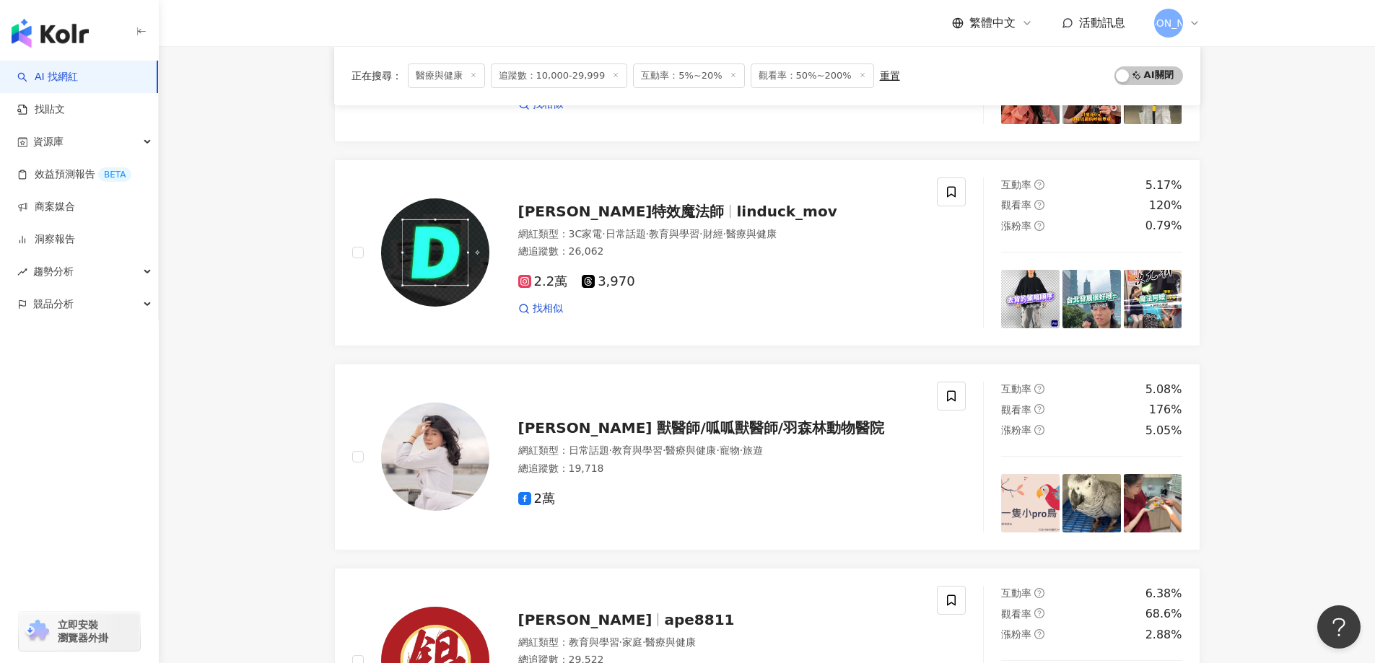
scroll to position [433, 0]
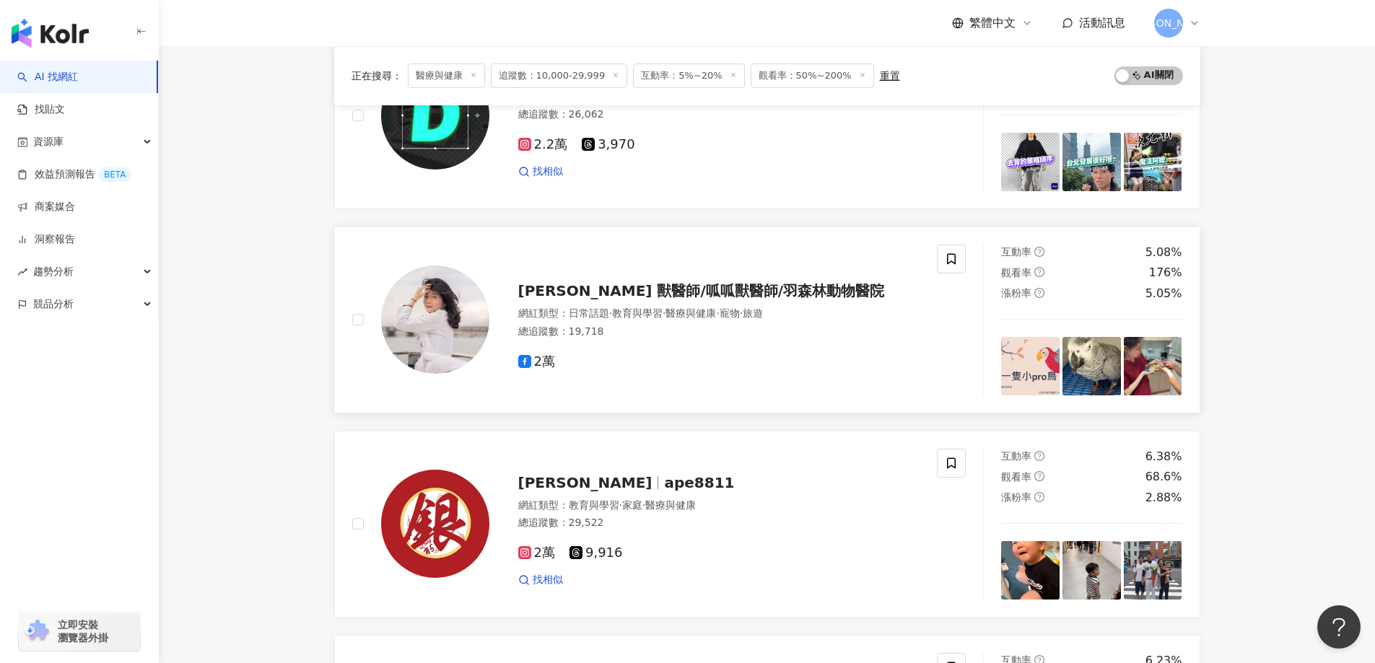
click at [606, 293] on span "林依儒 獸醫師/呱呱獸醫師/羽森林動物醫院" at bounding box center [701, 290] width 367 height 17
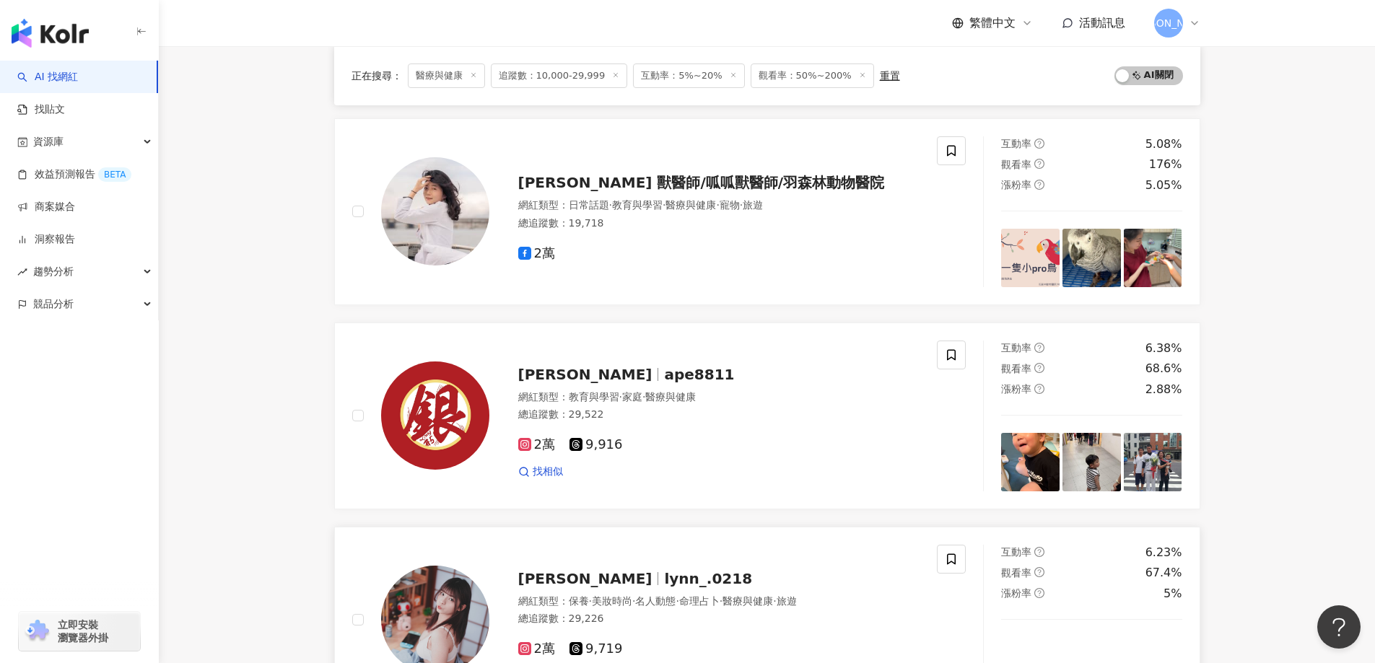
scroll to position [722, 0]
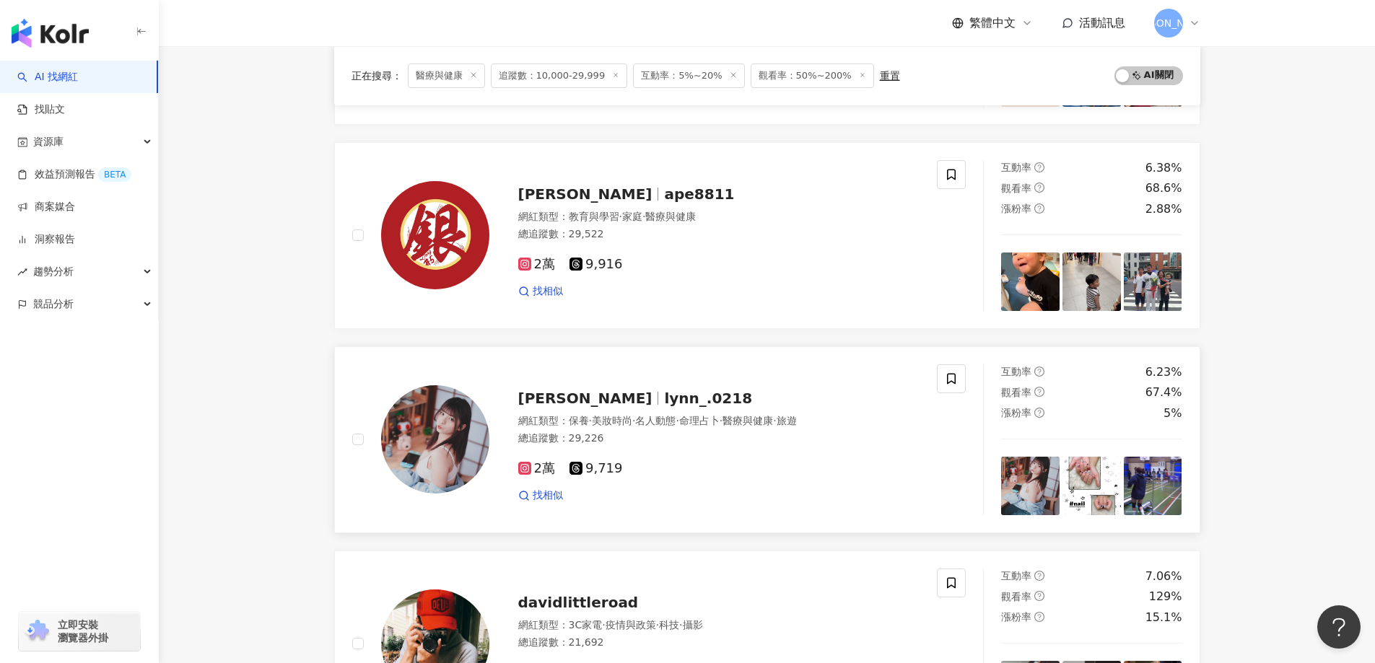
click at [544, 400] on span "阮樹林" at bounding box center [585, 398] width 134 height 17
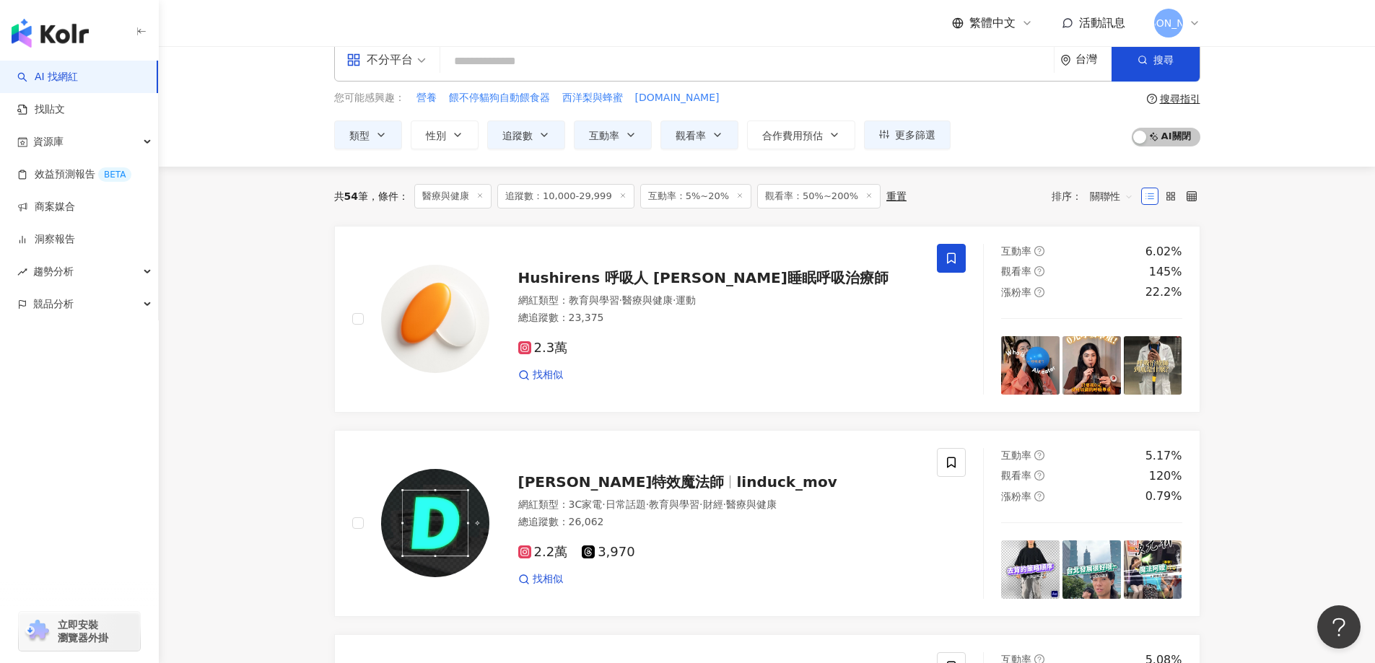
scroll to position [0, 0]
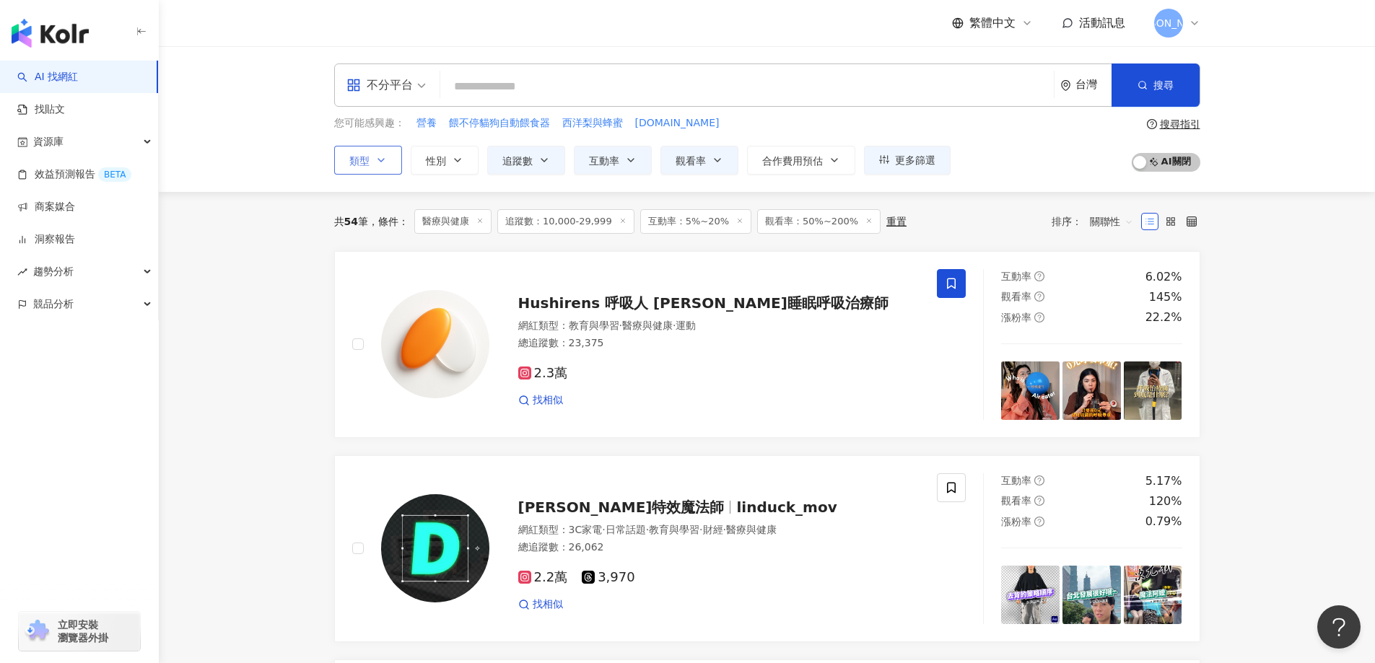
click at [370, 160] on button "類型" at bounding box center [368, 160] width 68 height 29
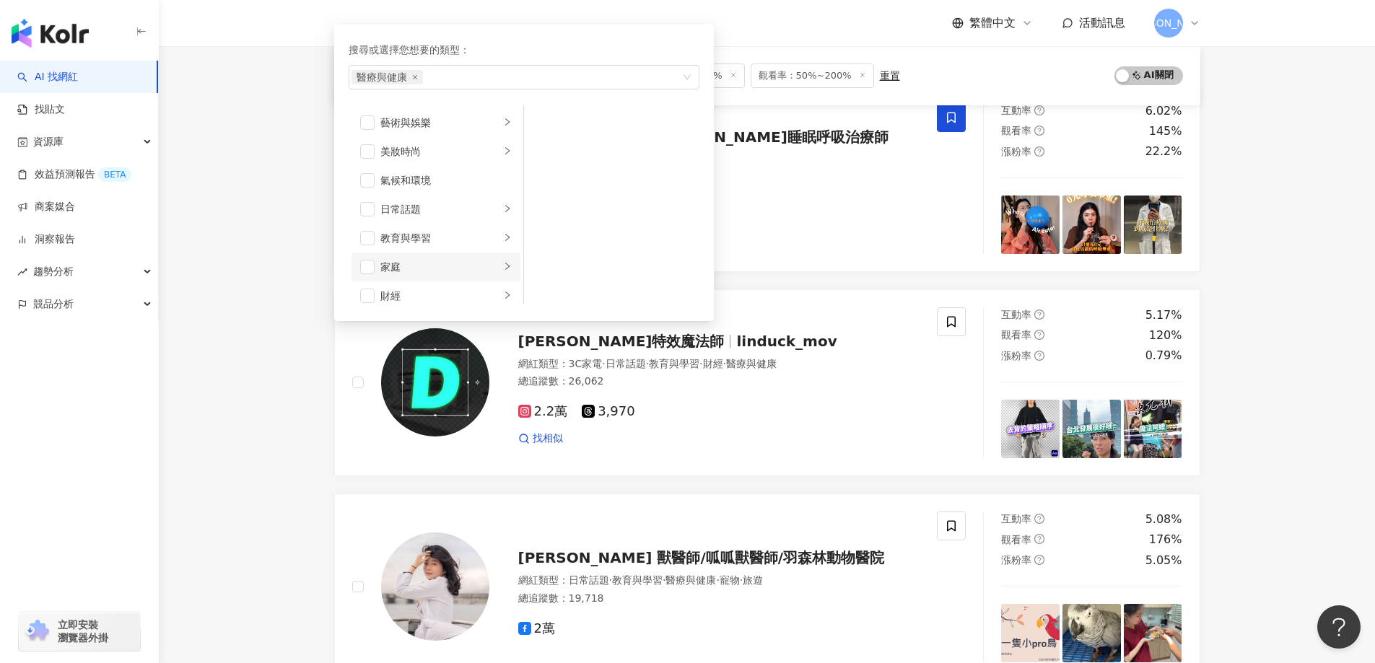
scroll to position [72, 0]
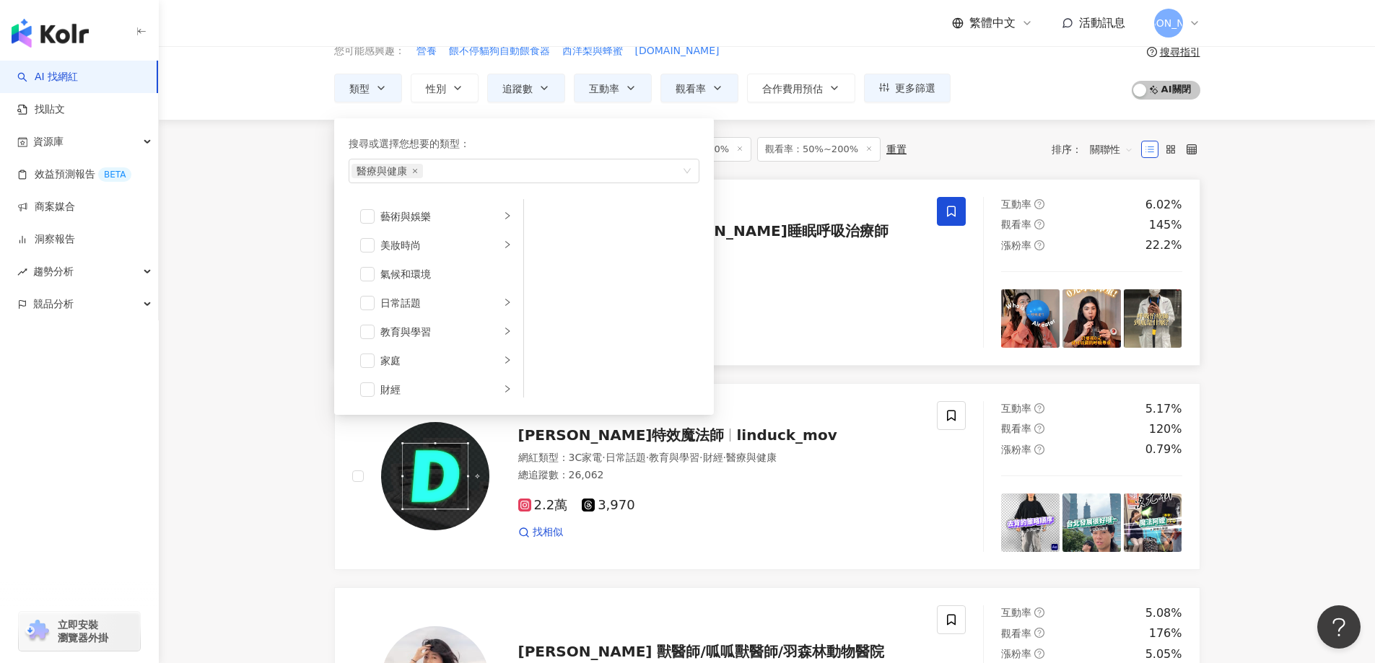
click at [803, 360] on link "Hushirens 呼吸人 胡嘉睡眠呼吸治療師 網紅類型 ： 教育與學習 · 醫療與健康 · 運動 總追蹤數 ： 23,375 2.3萬 找相似 互動率 6.…" at bounding box center [767, 272] width 866 height 187
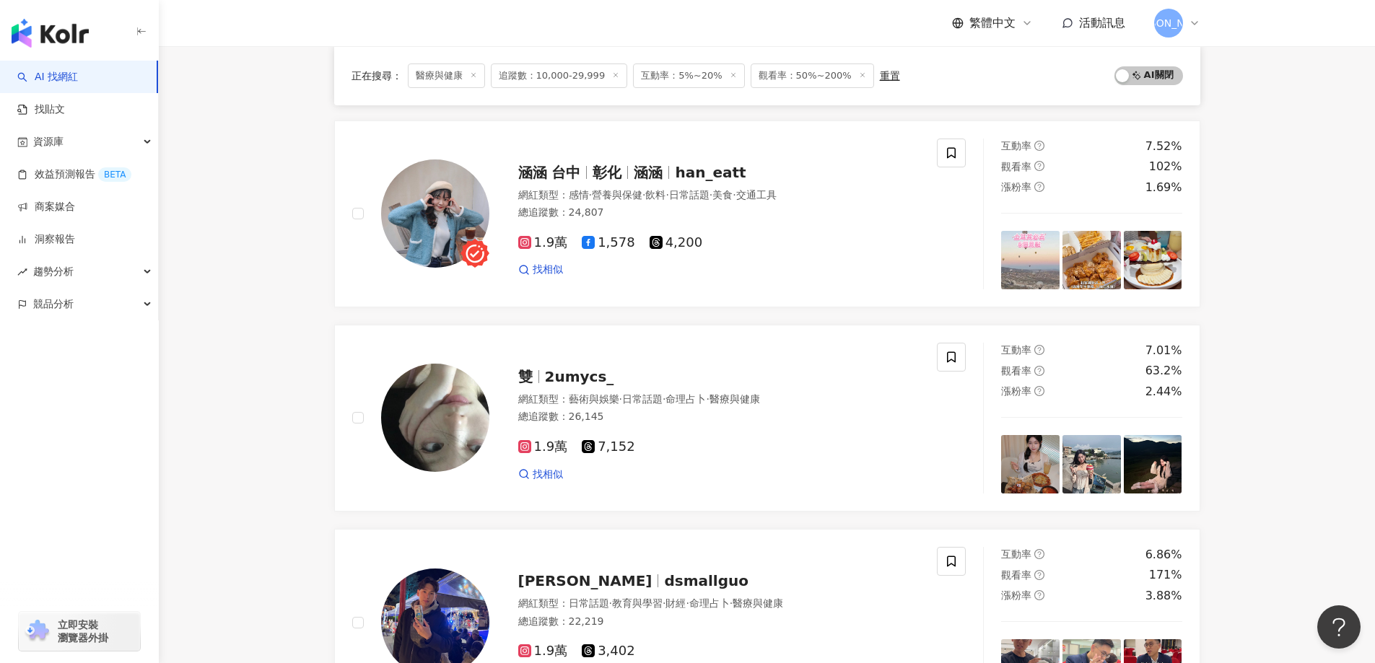
scroll to position [1413, 0]
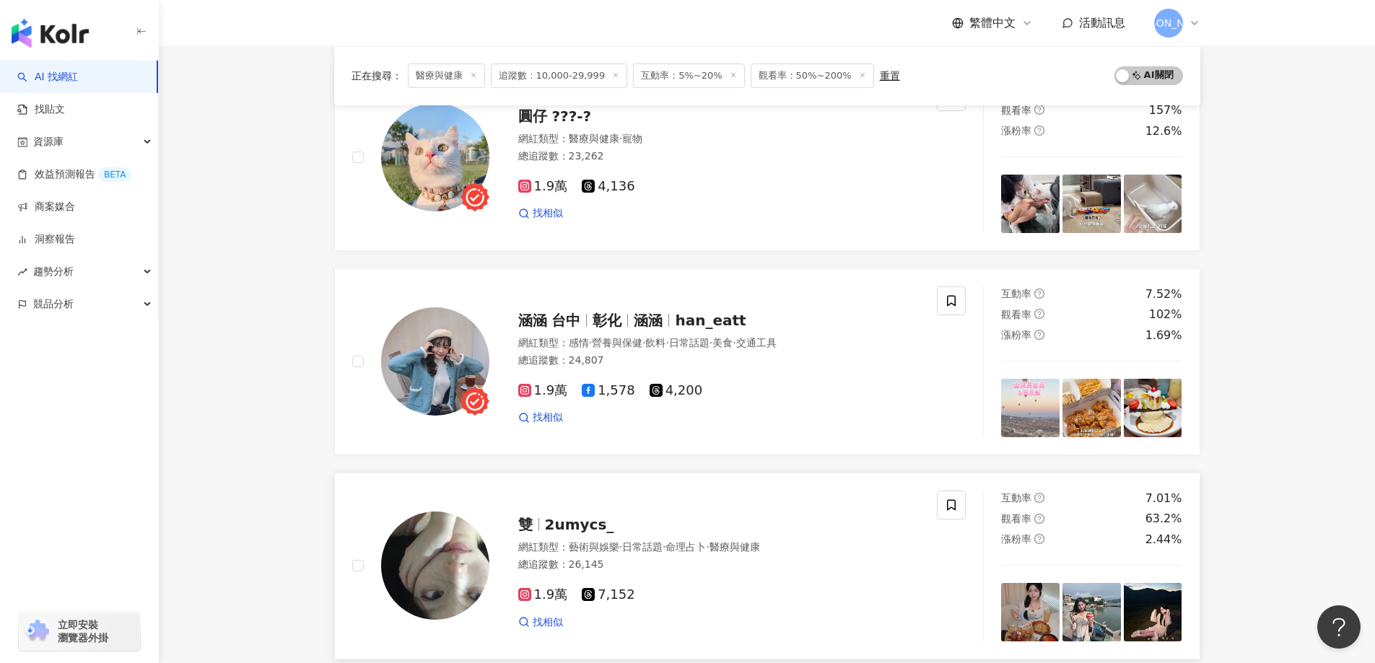
click at [579, 524] on span "2umycs_" at bounding box center [579, 524] width 69 height 17
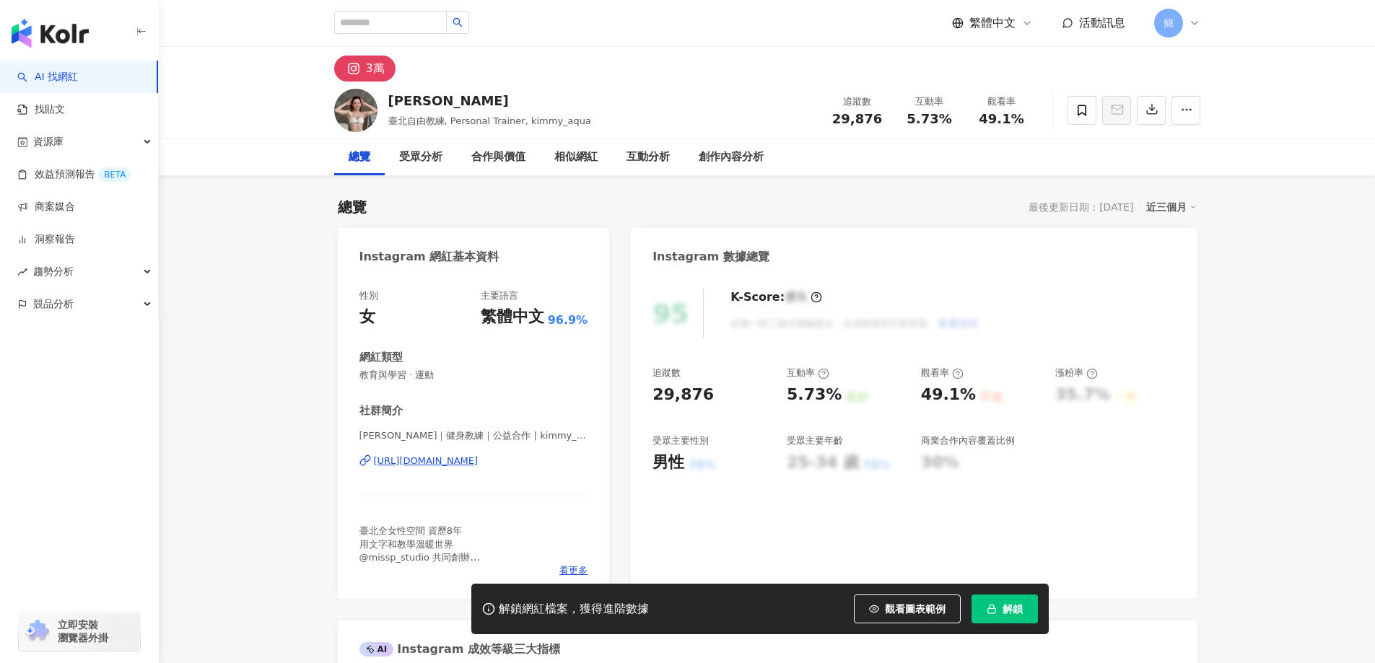
click at [474, 465] on div "https://www.instagram.com/kimmy__pt/" at bounding box center [426, 461] width 105 height 13
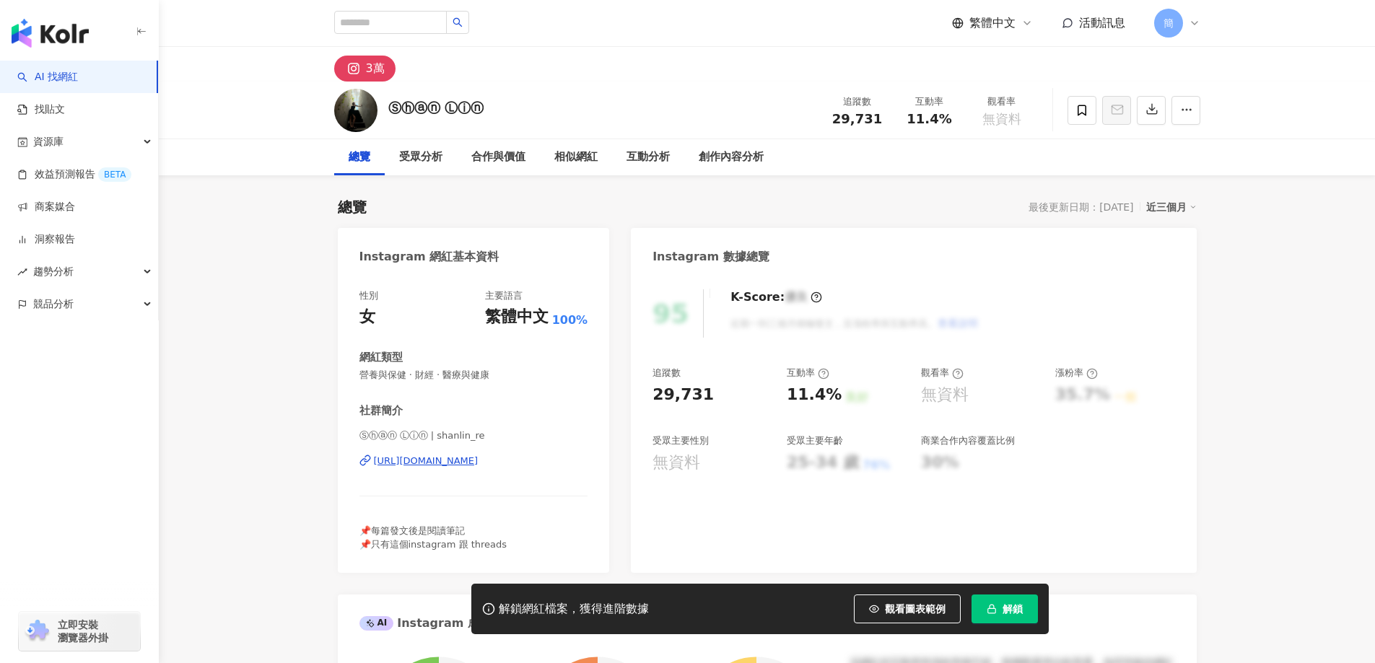
click at [474, 462] on div "[URL][DOMAIN_NAME]" at bounding box center [426, 461] width 105 height 13
click at [479, 458] on div "https://www.instagram.com/shanlin_re/" at bounding box center [426, 461] width 105 height 13
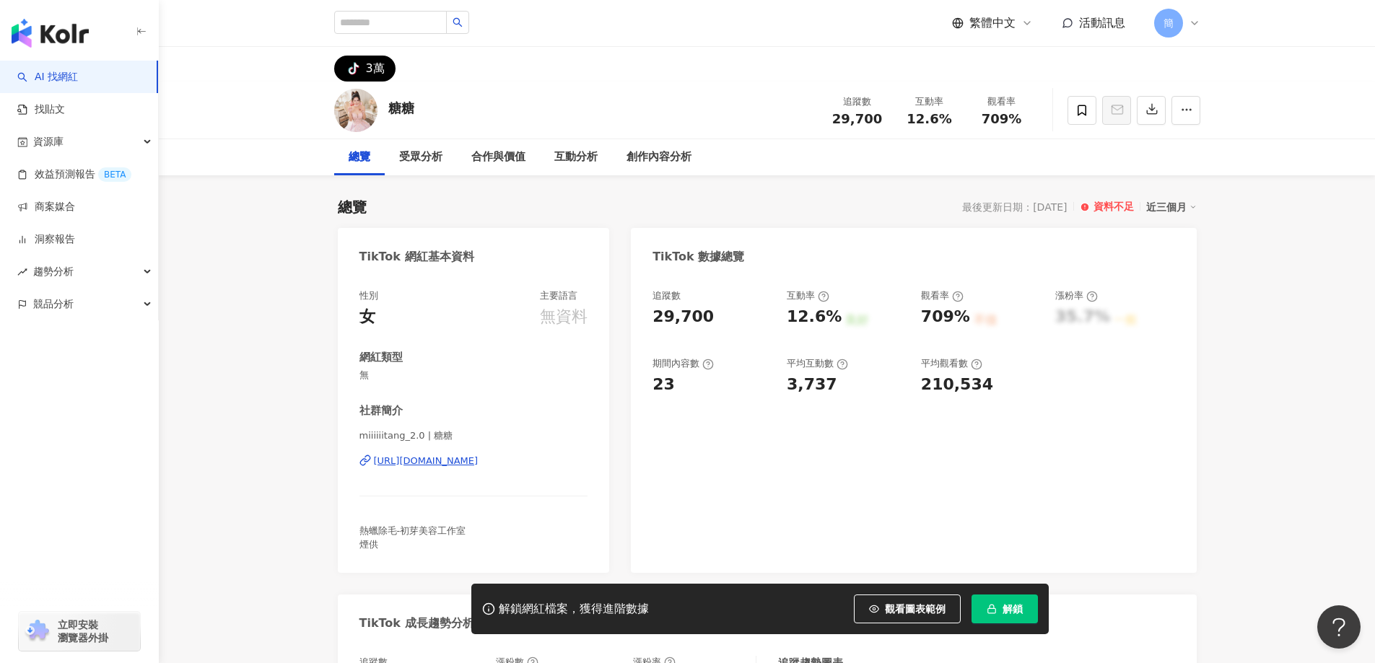
click at [479, 463] on div "https://www.tiktok.com/@6732819936912245762" at bounding box center [426, 461] width 105 height 13
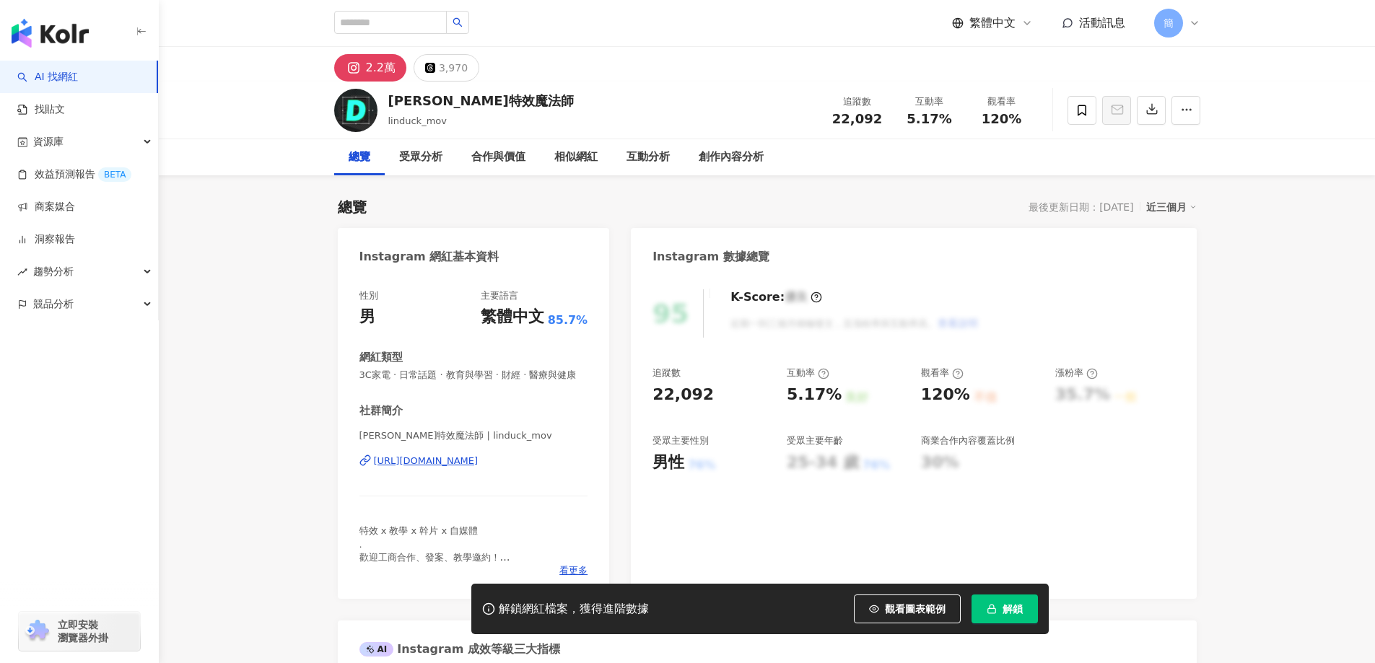
click at [391, 468] on div "https://www.instagram.com/linduck_mov/" at bounding box center [426, 461] width 105 height 13
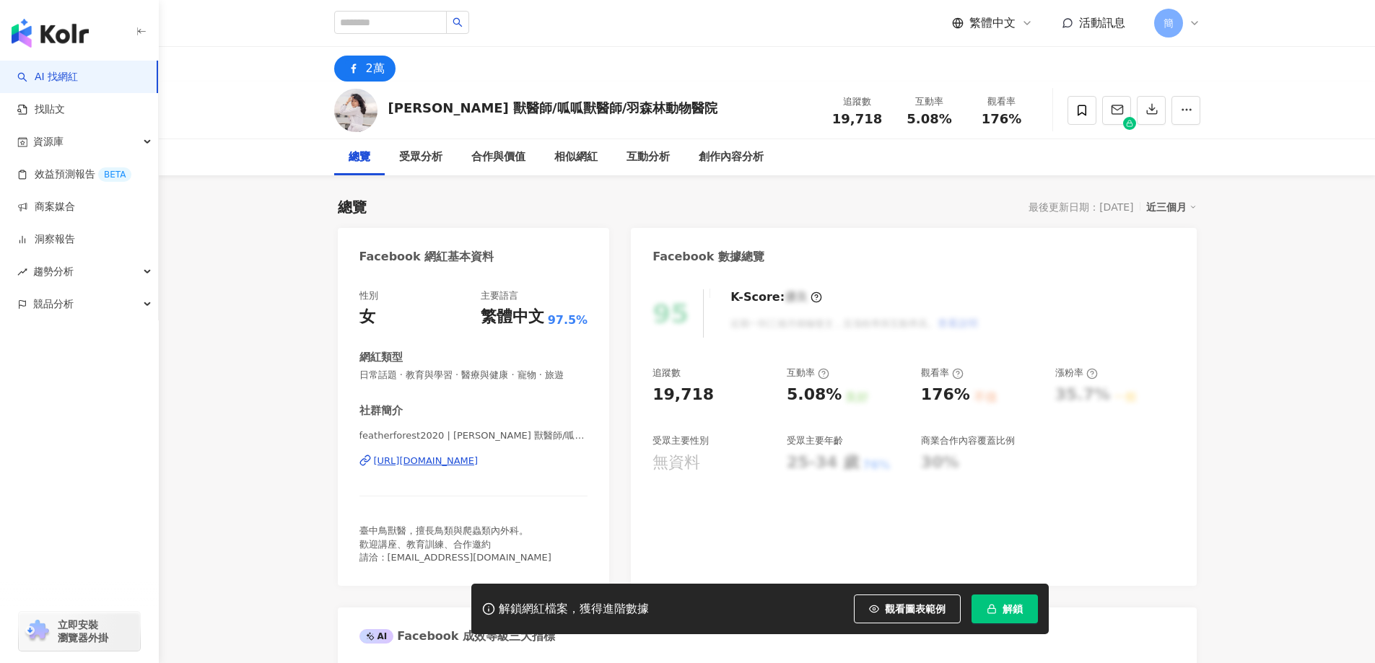
click at [479, 457] on div "[URL][DOMAIN_NAME]" at bounding box center [426, 461] width 105 height 13
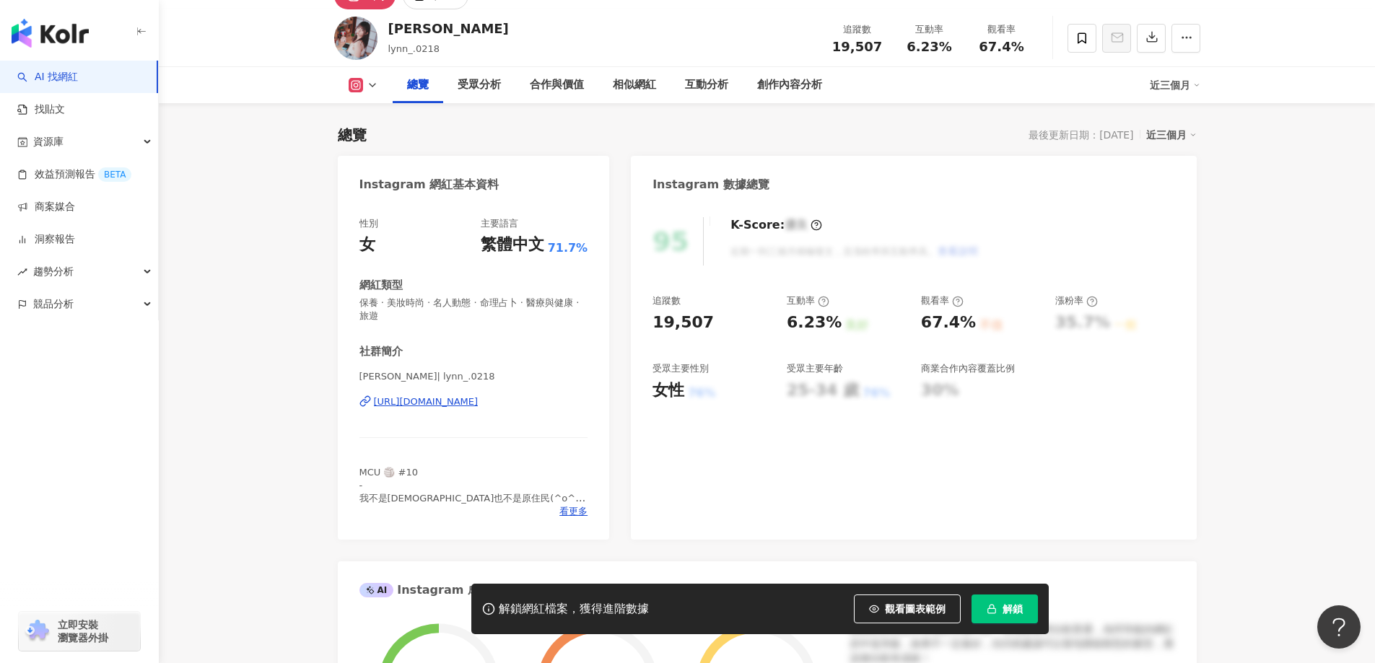
click at [411, 402] on div "https://www.instagram.com/lynn_.0218/" at bounding box center [426, 402] width 105 height 13
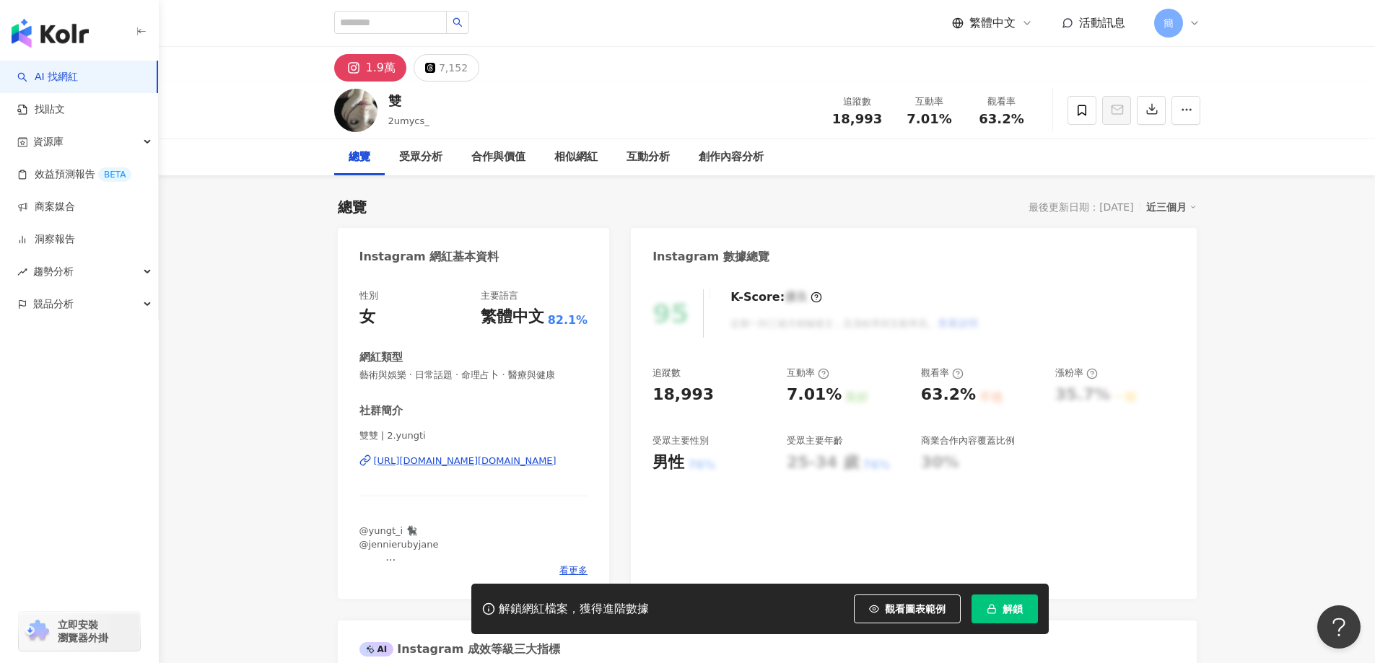
click at [461, 457] on div "[URL][DOMAIN_NAME][DOMAIN_NAME]" at bounding box center [465, 461] width 183 height 13
